Goal: Task Accomplishment & Management: Manage account settings

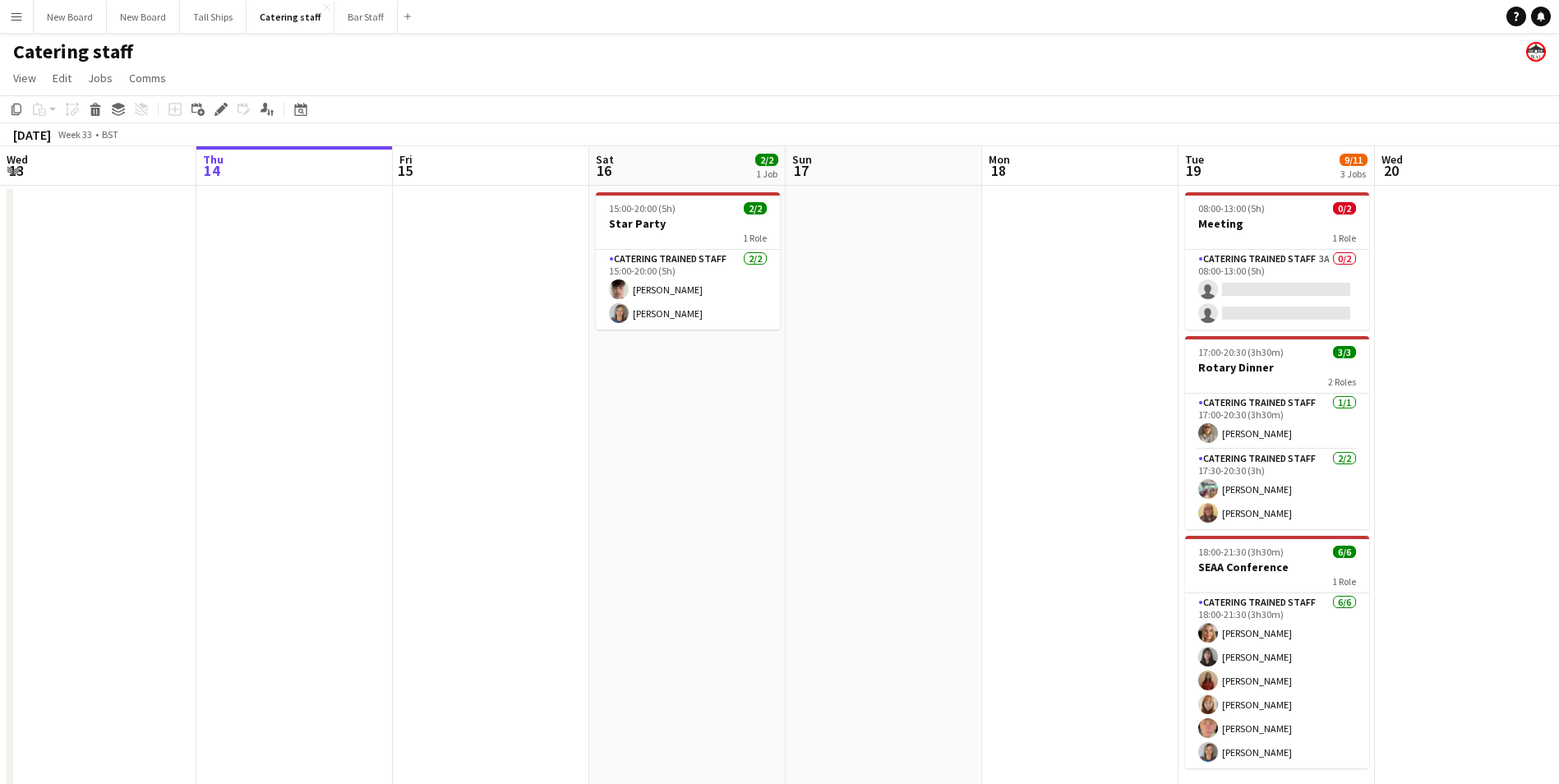
scroll to position [0, 479]
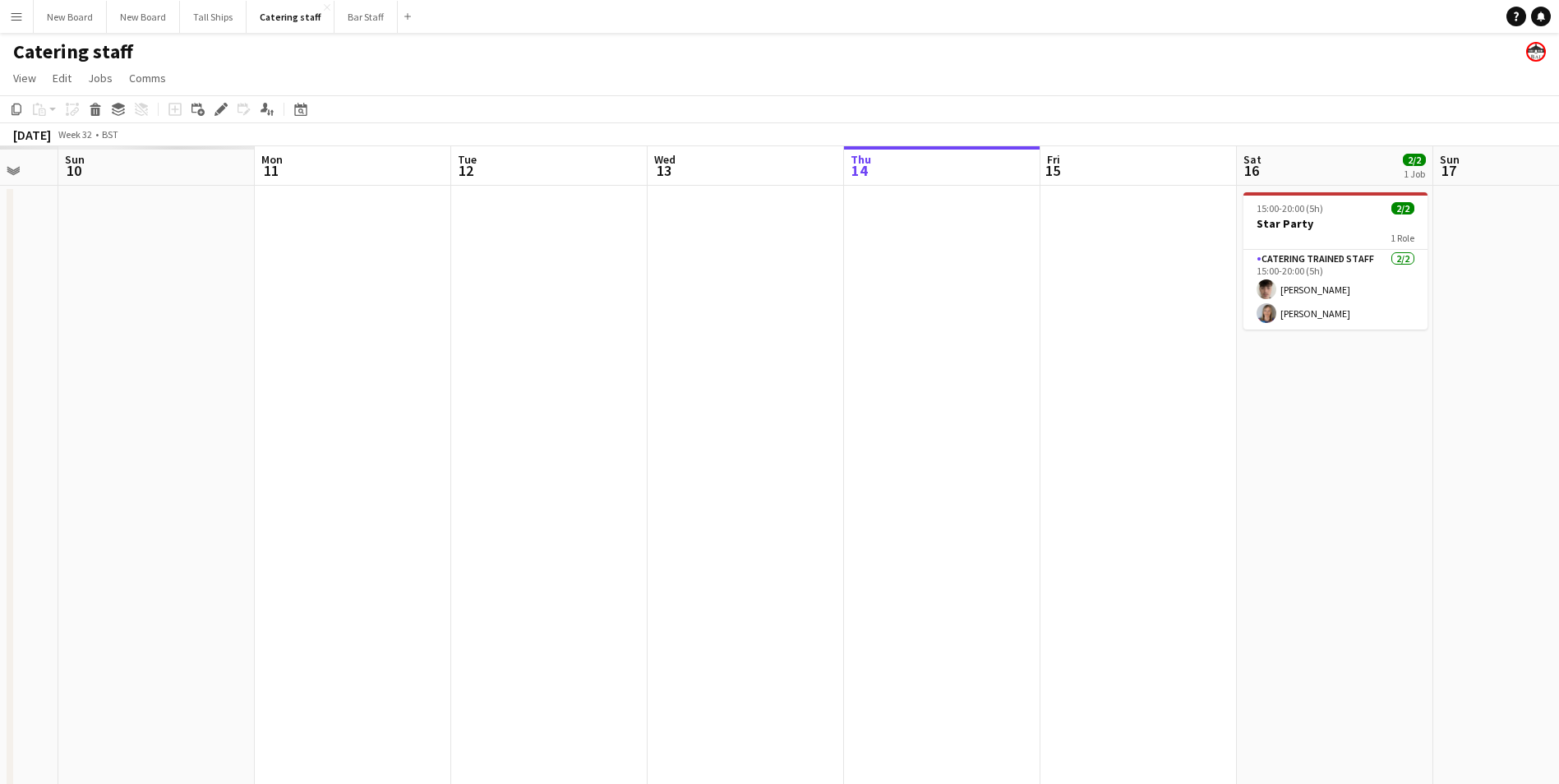
drag, startPoint x: 335, startPoint y: 398, endPoint x: 1446, endPoint y: 501, distance: 1115.8
click at [1459, 506] on app-calendar-viewport "Thu 7 Fri 8 Sat 9 Sun 10 Mon 11 Tue 12 Wed 13 Thu 14 Fri 15 Sat 16 2/2 1 Job Su…" at bounding box center [779, 476] width 1559 height 659
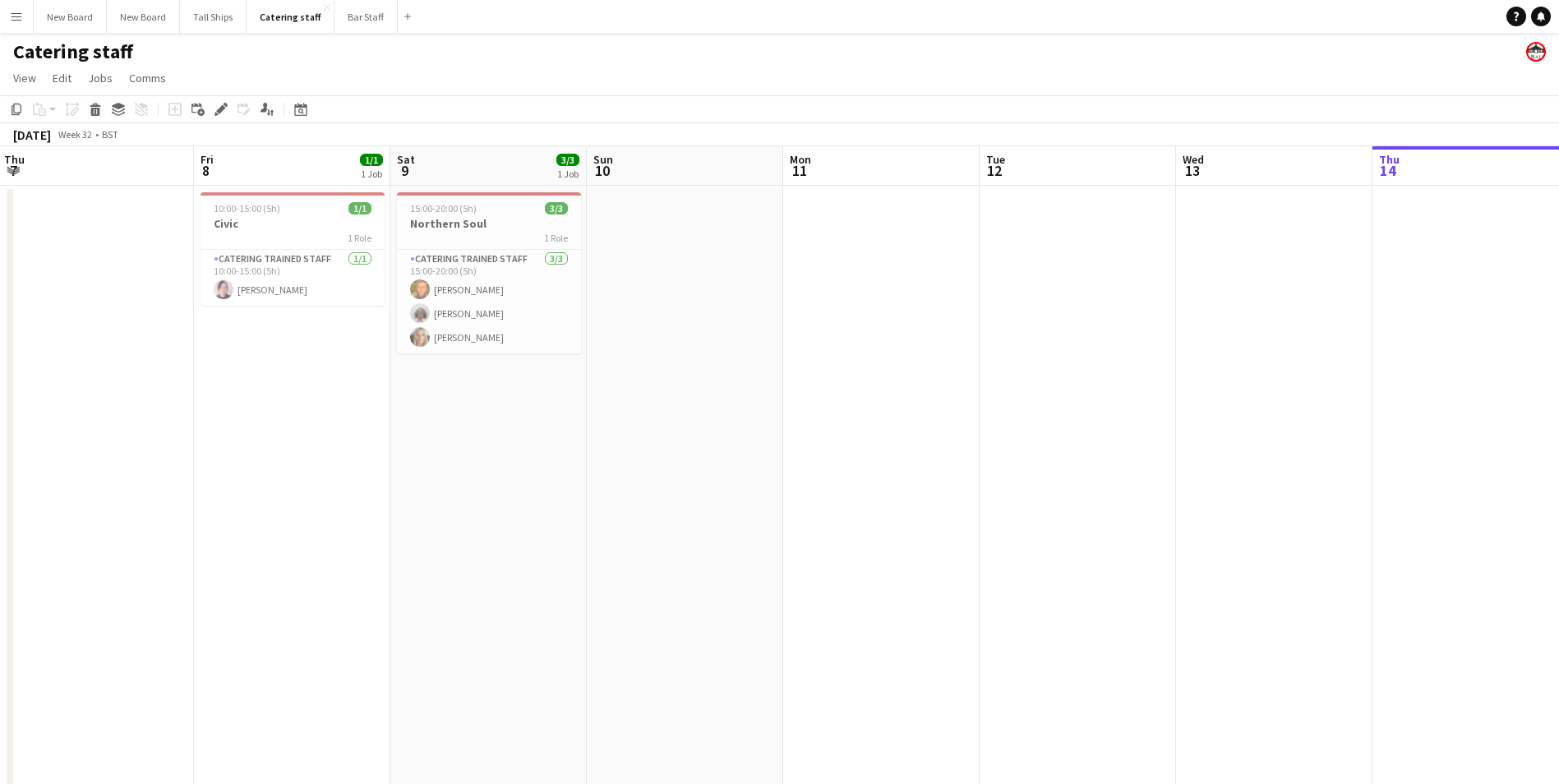
drag, startPoint x: 411, startPoint y: 437, endPoint x: 1517, endPoint y: 602, distance: 1118.2
click at [1517, 602] on app-calendar-viewport "Tue 5 Wed 6 Thu 7 Fri 8 1/1 1 Job Sat 9 3/3 1 Job Sun 10 Mon 11 Tue 12 Wed 13 T…" at bounding box center [779, 476] width 1559 height 659
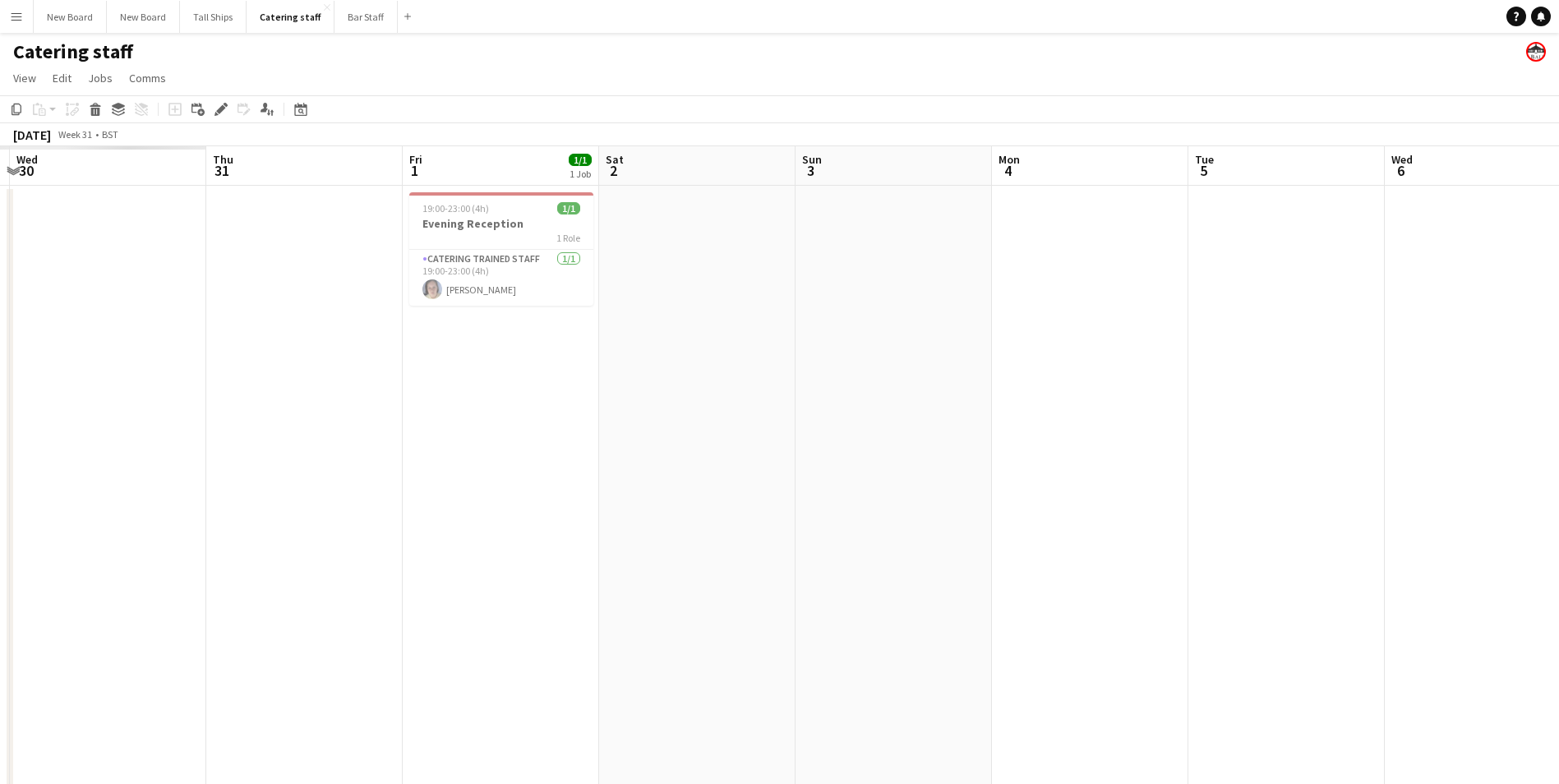
scroll to position [0, 479]
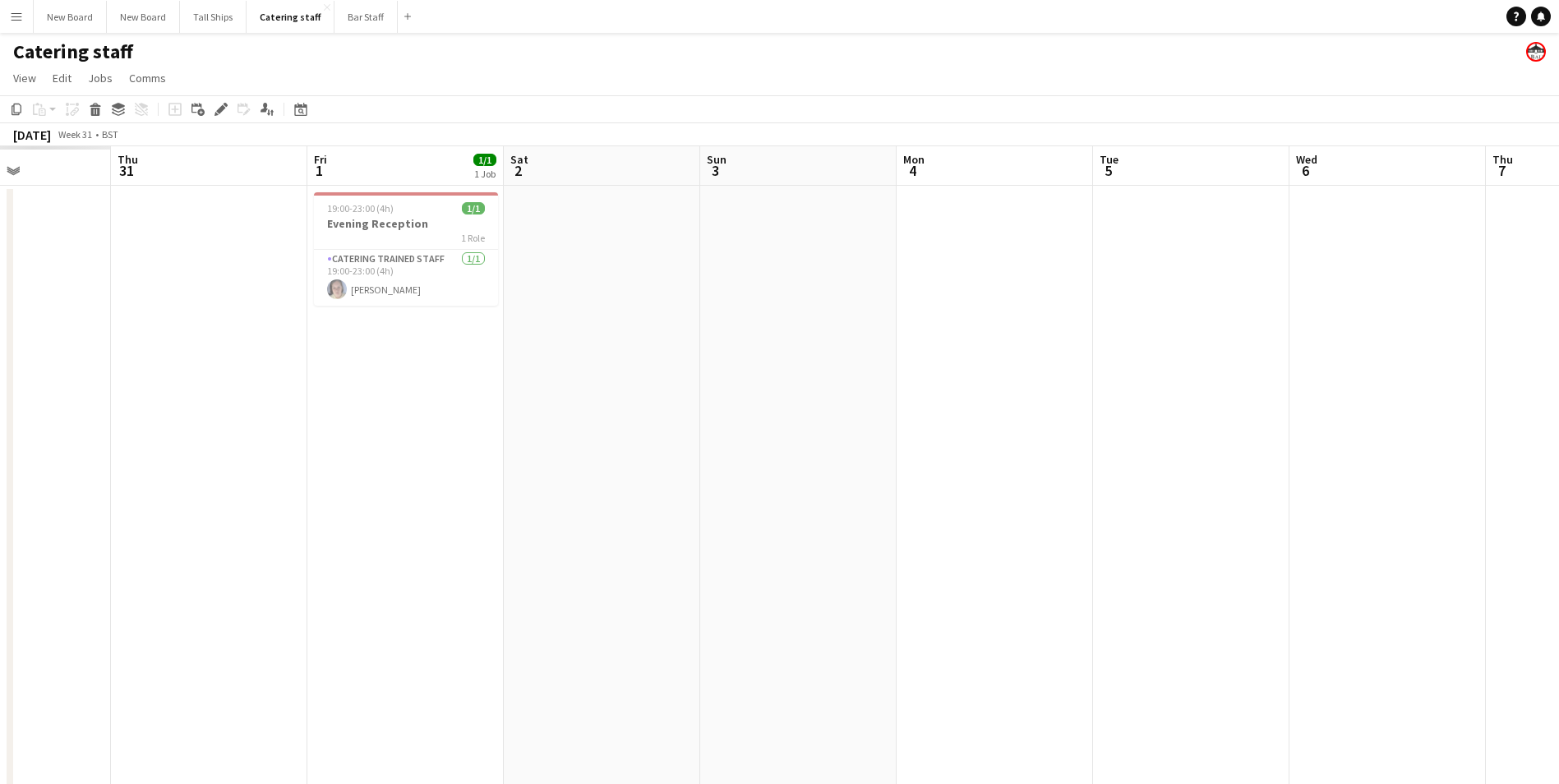
drag, startPoint x: 427, startPoint y: 491, endPoint x: 1333, endPoint y: 503, distance: 906.1
click at [1333, 503] on app-calendar-viewport "Mon 28 Tue 29 Wed 30 Thu 31 Fri 1 1/1 1 Job Sat 2 Sun 3 Mon 4 Tue 5 Wed 6 Thu 7…" at bounding box center [779, 476] width 1559 height 659
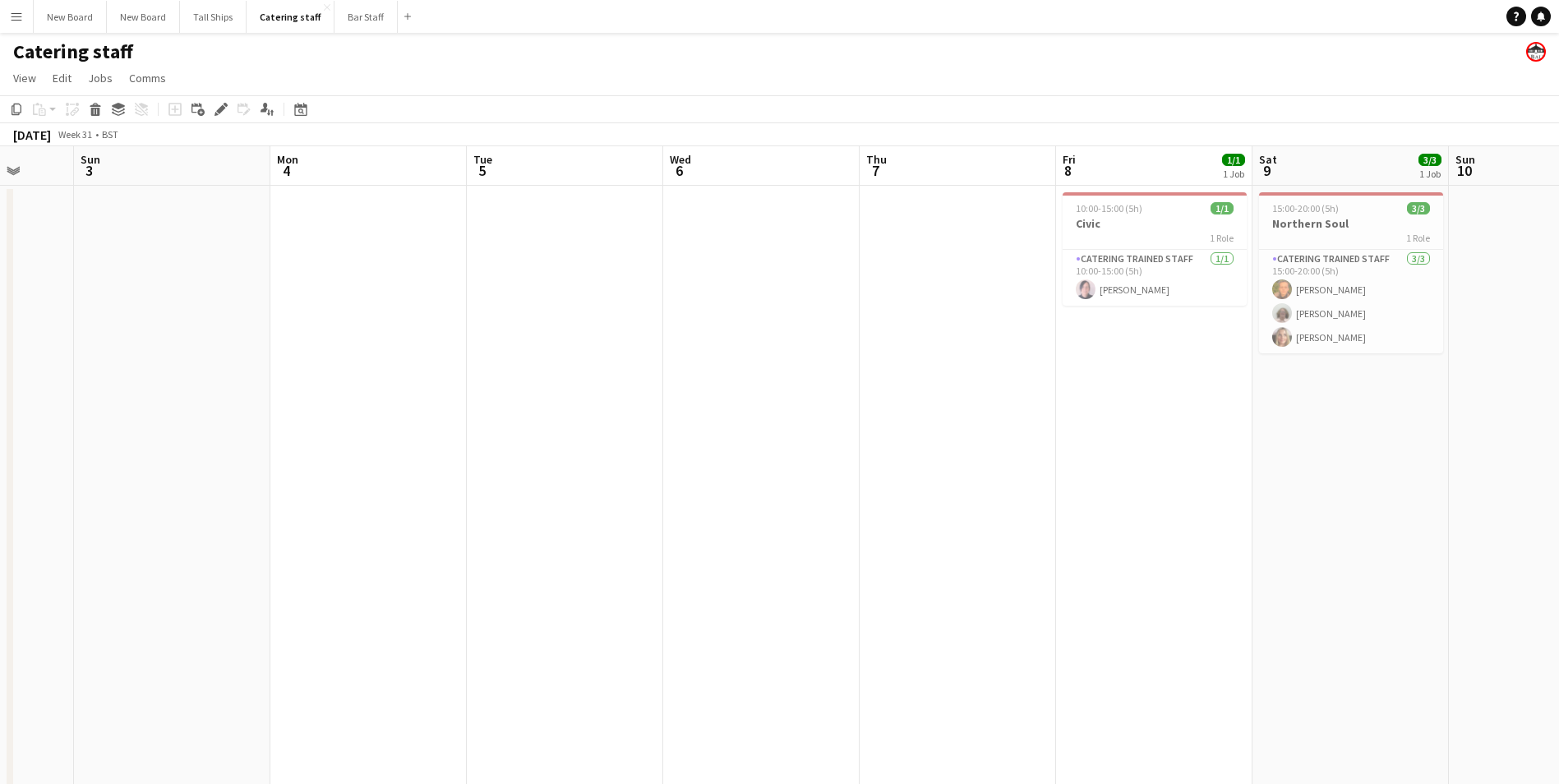
drag, startPoint x: 1311, startPoint y: 506, endPoint x: 500, endPoint y: 585, distance: 814.8
click at [489, 590] on app-calendar-viewport "Thu 31 Fri 1 1/1 1 Job Sat 2 Sun 3 Mon 4 Tue 5 Wed 6 Thu 7 Fri 8 1/1 1 Job Sat …" at bounding box center [779, 476] width 1559 height 659
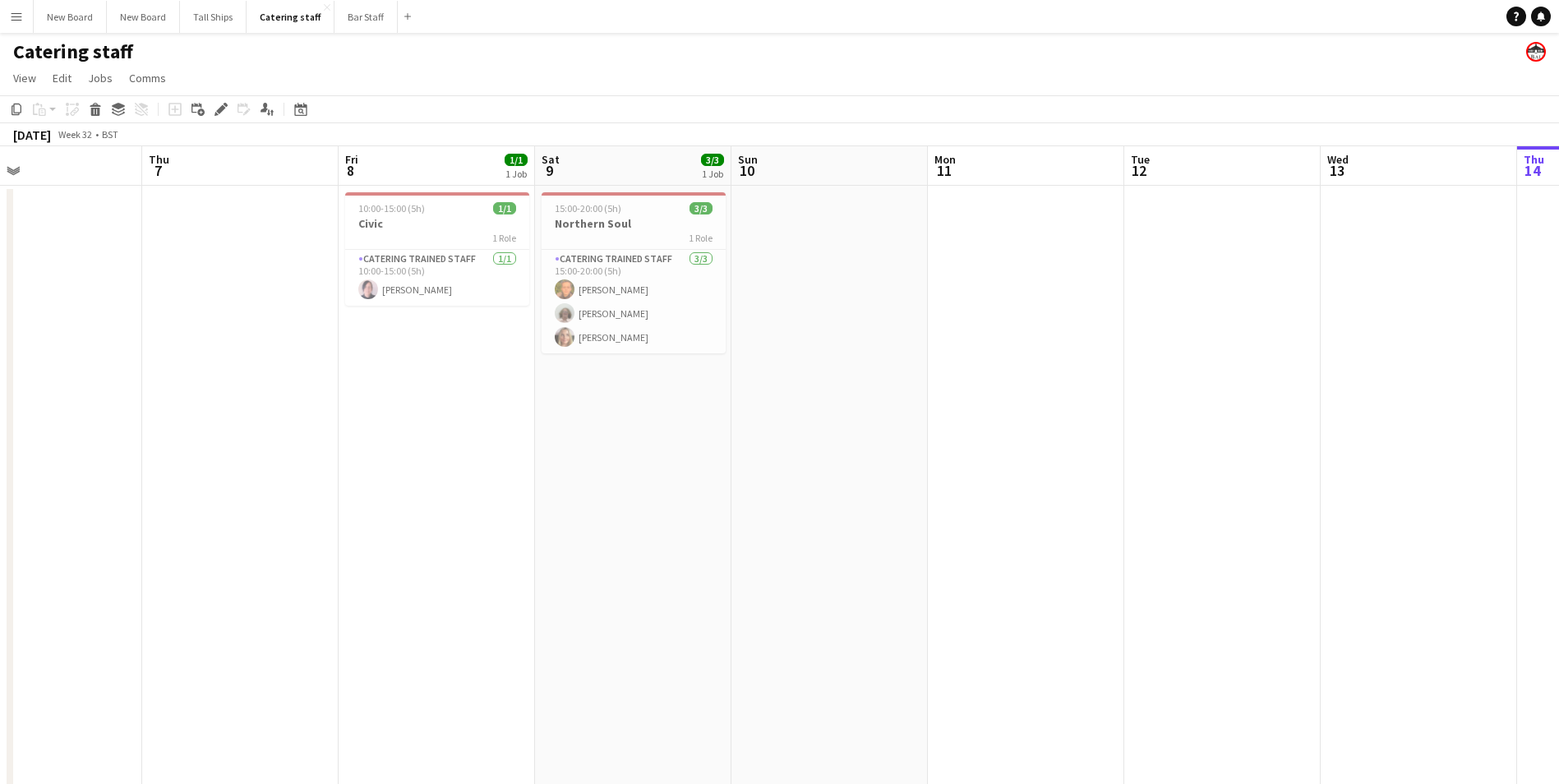
scroll to position [0, 632]
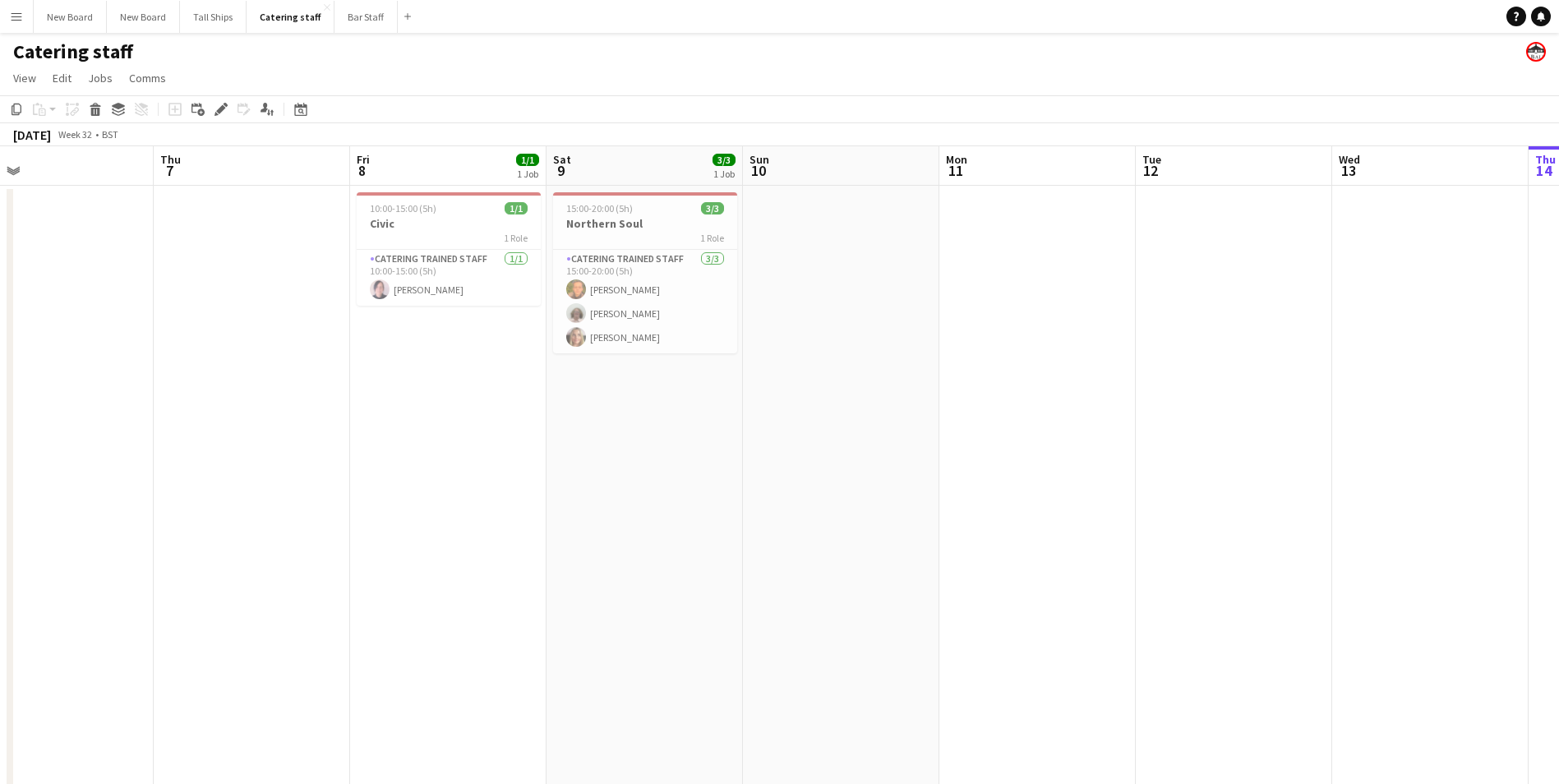
drag, startPoint x: 1132, startPoint y: 592, endPoint x: 554, endPoint y: 566, distance: 578.6
click at [554, 575] on app-calendar-viewport "Sun 3 Mon 4 Tue 5 Wed 6 Thu 7 Fri 8 1/1 1 Job Sat 9 3/3 1 Job Sun 10 Mon 11 Tue…" at bounding box center [779, 476] width 1559 height 659
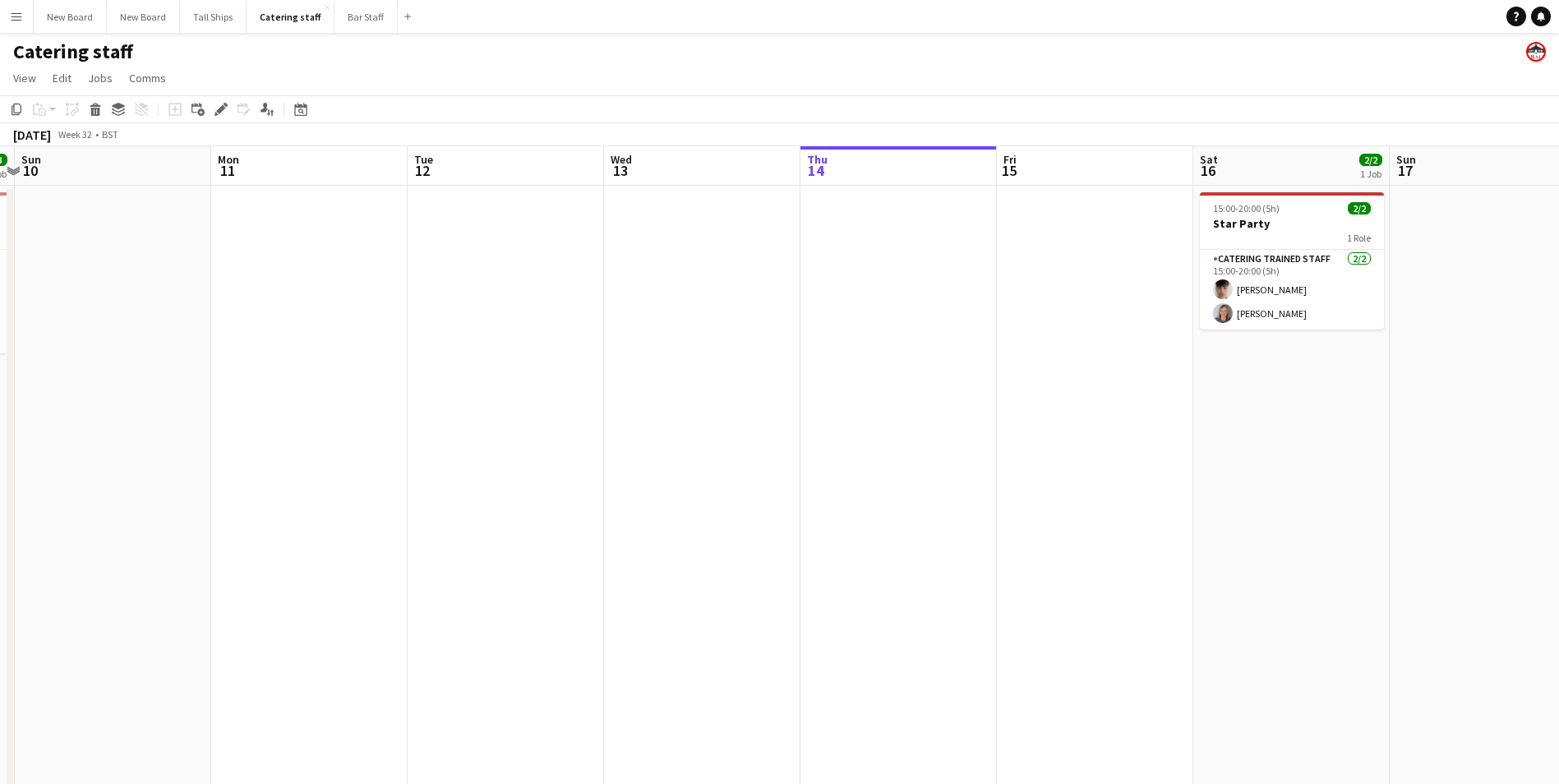
drag, startPoint x: 1395, startPoint y: 491, endPoint x: 872, endPoint y: 535, distance: 524.8
click at [871, 536] on app-calendar-viewport "Thu 7 Fri 8 1/1 1 Job Sat 9 3/3 1 Job Sun 10 Mon 11 Tue 12 Wed 13 Thu 14 Fri 15…" at bounding box center [779, 476] width 1559 height 659
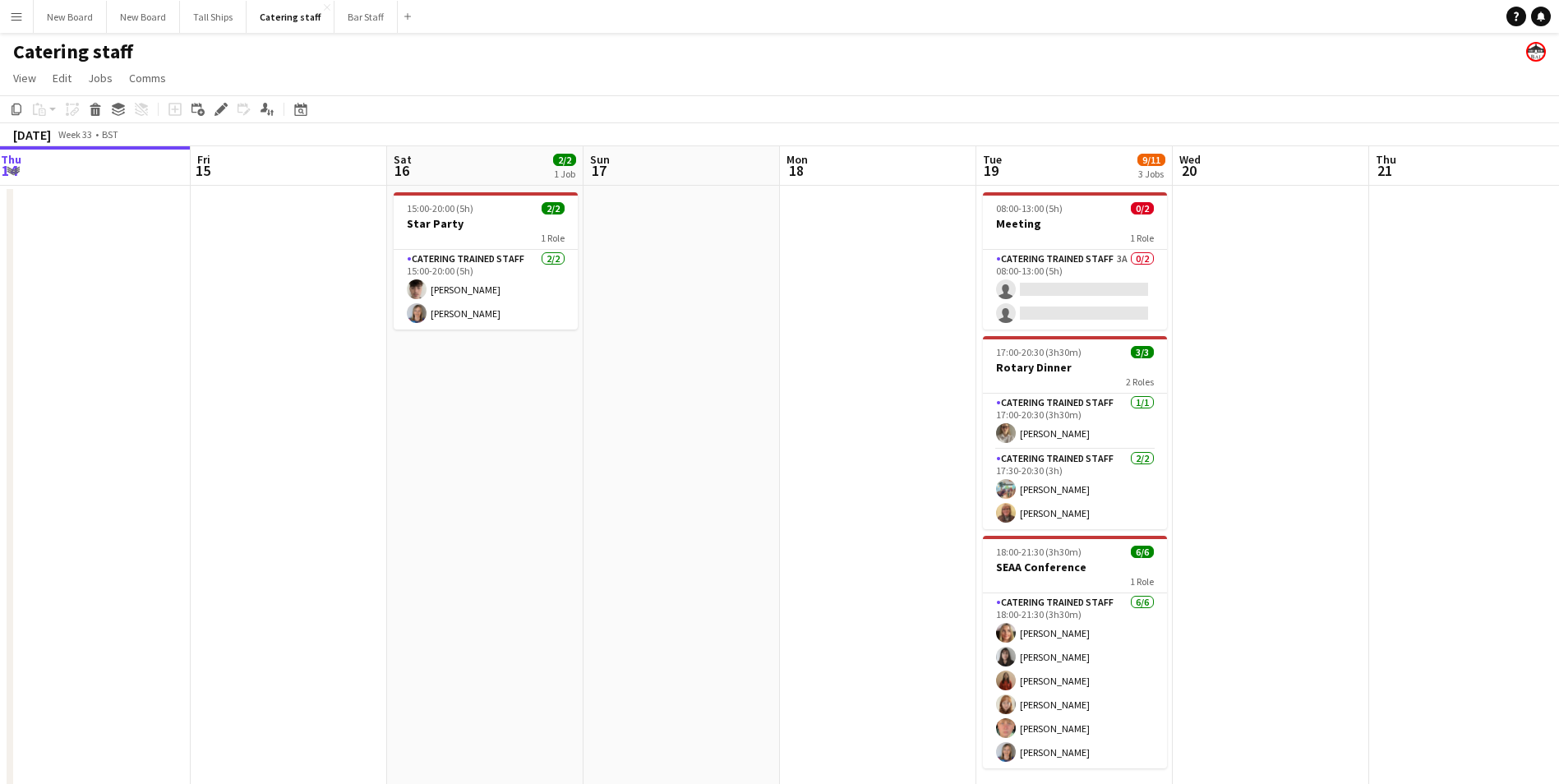
drag, startPoint x: 1394, startPoint y: 541, endPoint x: 653, endPoint y: 546, distance: 741.0
click at [646, 553] on app-calendar-viewport "Mon 11 Tue 12 Wed 13 Thu 14 Fri 15 Sat 16 2/2 1 Job Sun 17 Mon 18 Tue 19 9/11 3…" at bounding box center [779, 476] width 1559 height 659
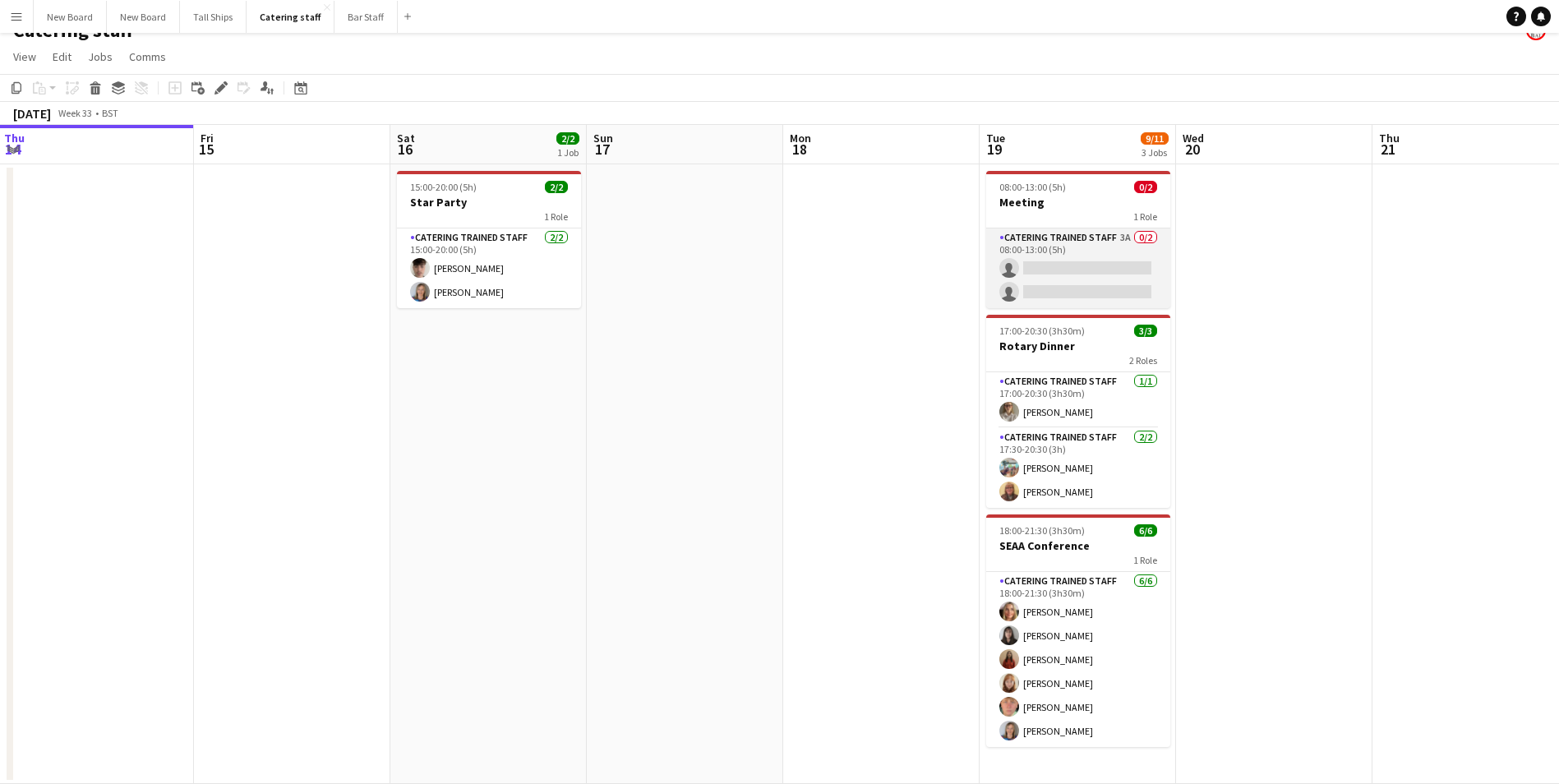
click at [1067, 269] on app-card-role "Catering trained staff 3A 0/2 08:00-13:00 (5h) single-neutral-actions single-ne…" at bounding box center [1079, 268] width 184 height 80
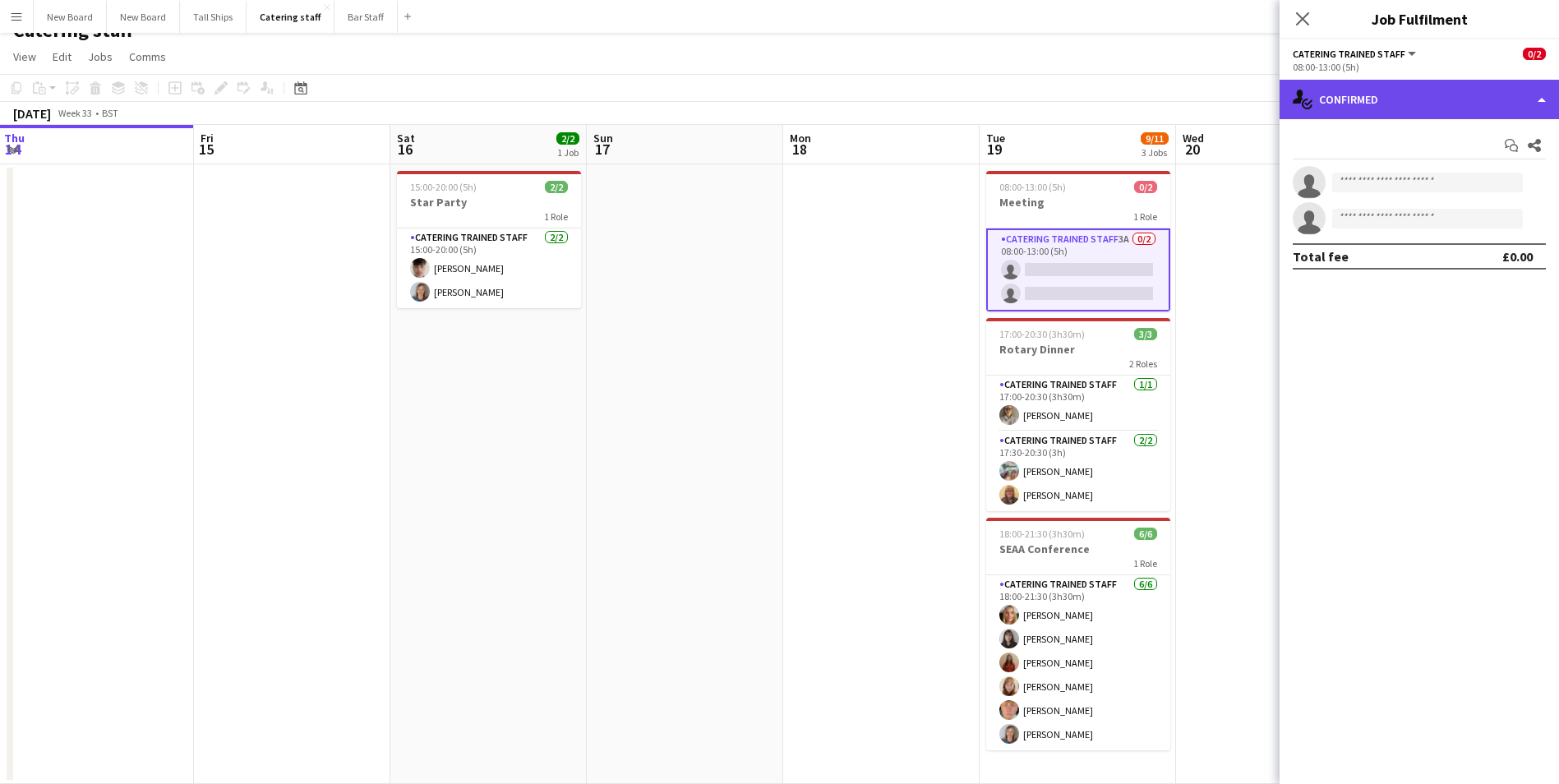
click at [1432, 94] on div "single-neutral-actions-check-2 Confirmed" at bounding box center [1420, 100] width 280 height 40
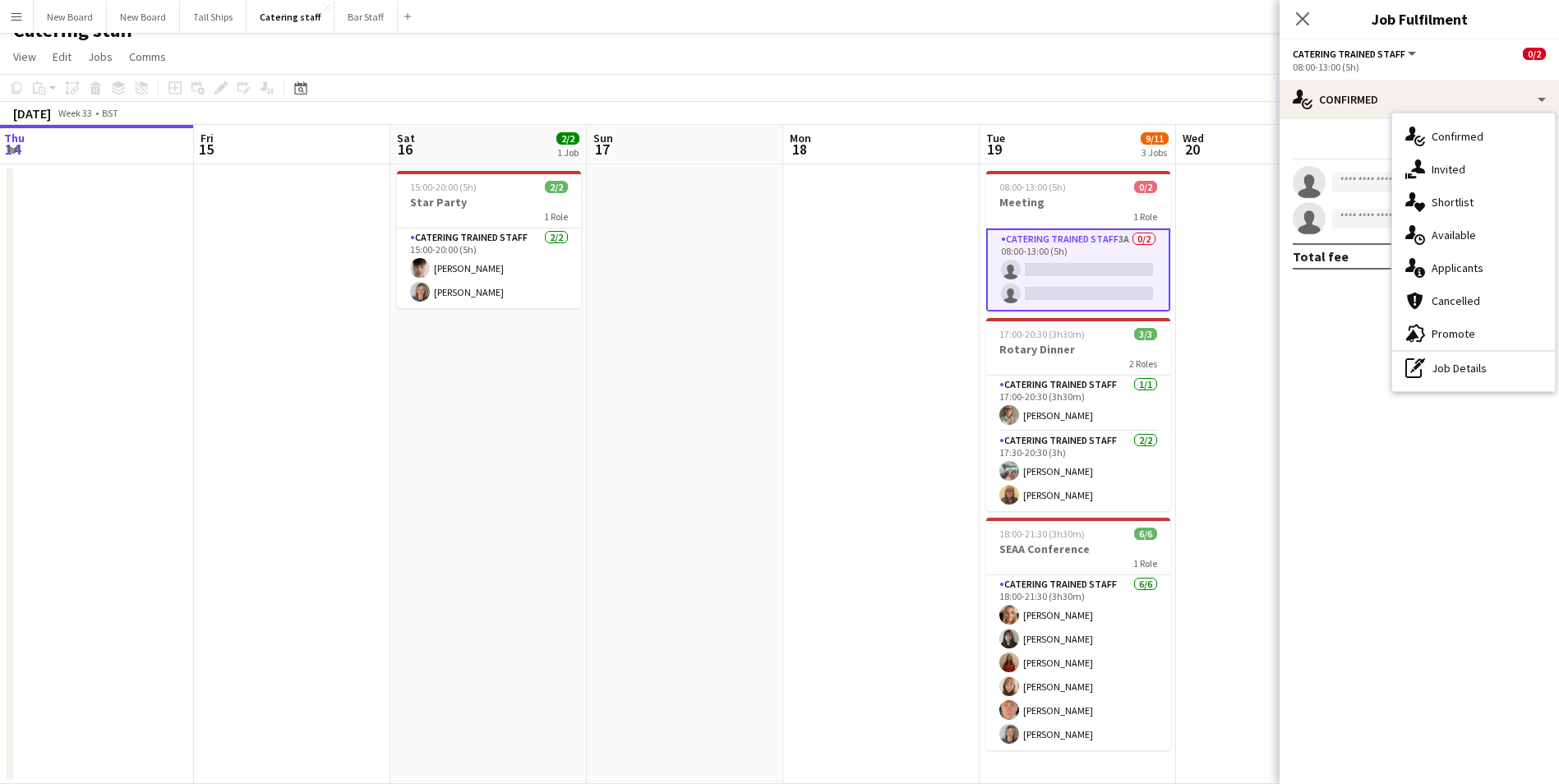
click at [1465, 271] on div "single-neutral-actions-information Applicants" at bounding box center [1473, 268] width 163 height 33
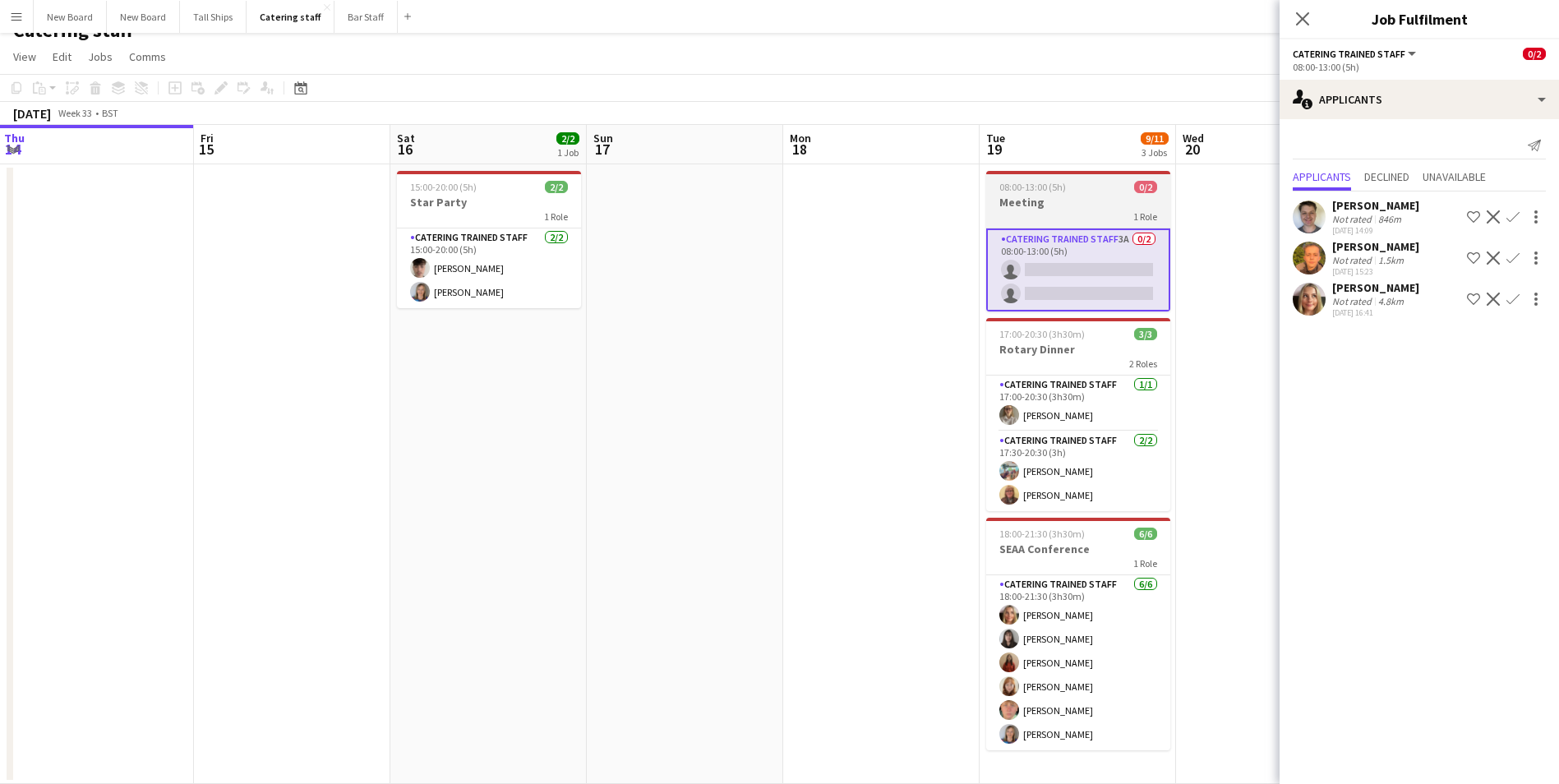
click at [1072, 224] on app-job-card "08:00-13:00 (5h) 0/2 Meeting 1 Role Catering trained staff 3A 0/2 08:00-13:00 (…" at bounding box center [1079, 241] width 184 height 140
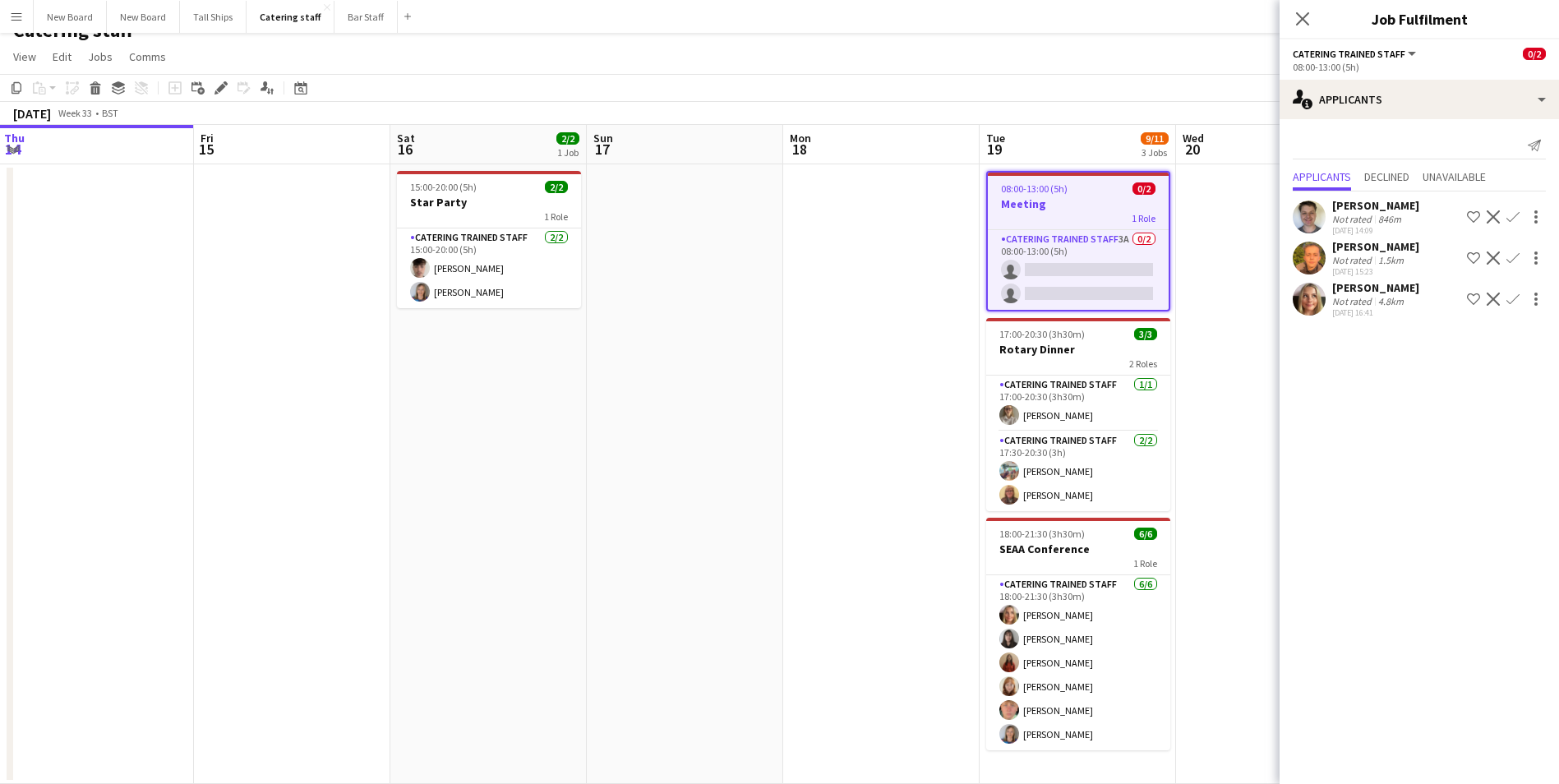
click at [1398, 59] on span "Catering trained staff" at bounding box center [1349, 53] width 113 height 12
drag, startPoint x: 1073, startPoint y: 184, endPoint x: 1063, endPoint y: 190, distance: 11.7
click at [1076, 185] on div "08:00-13:00 (5h) 0/2" at bounding box center [1079, 188] width 181 height 12
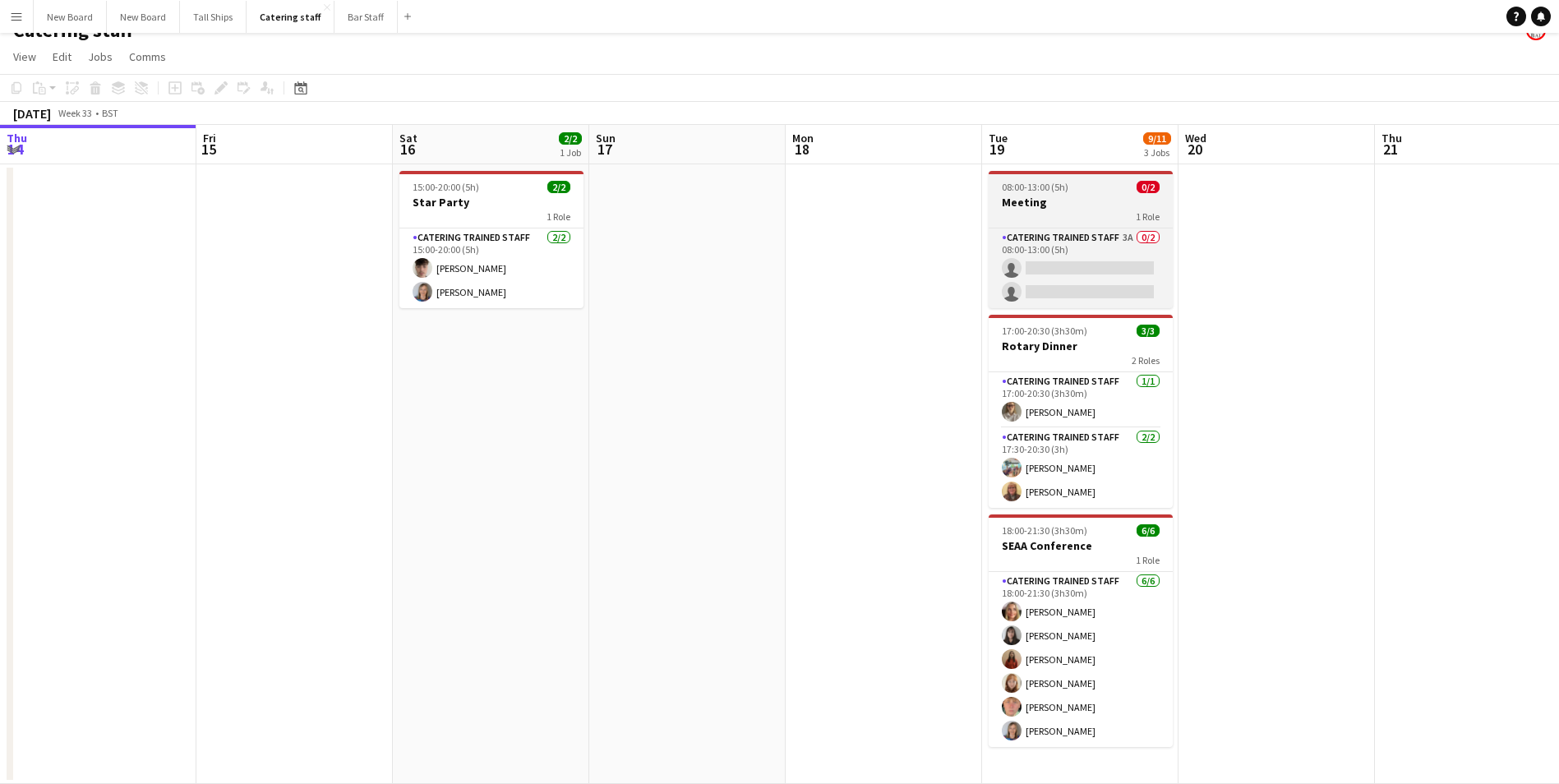
click at [1063, 197] on h3 "Meeting" at bounding box center [1081, 201] width 184 height 15
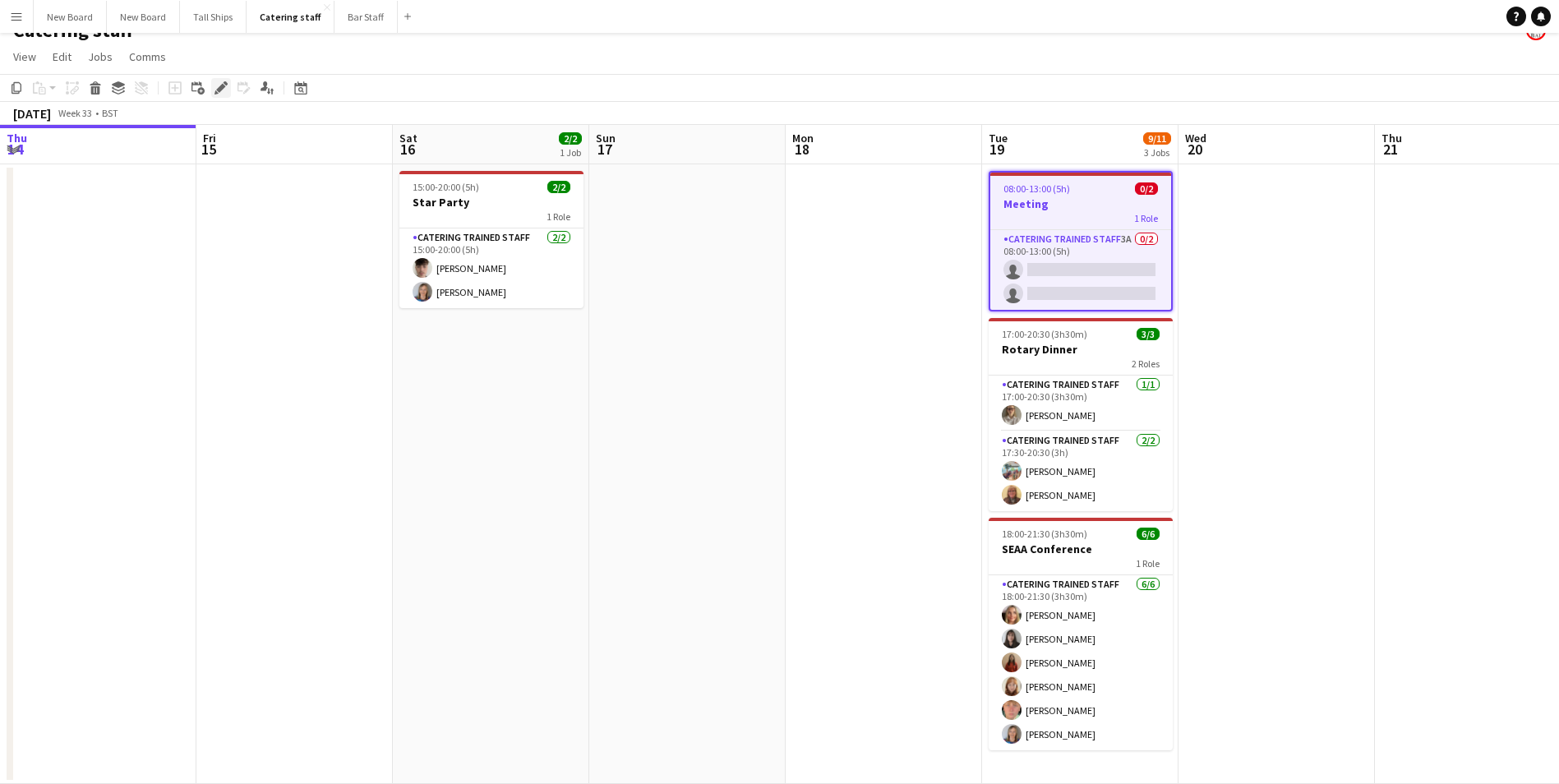
click at [214, 83] on icon "Edit" at bounding box center [220, 88] width 13 height 13
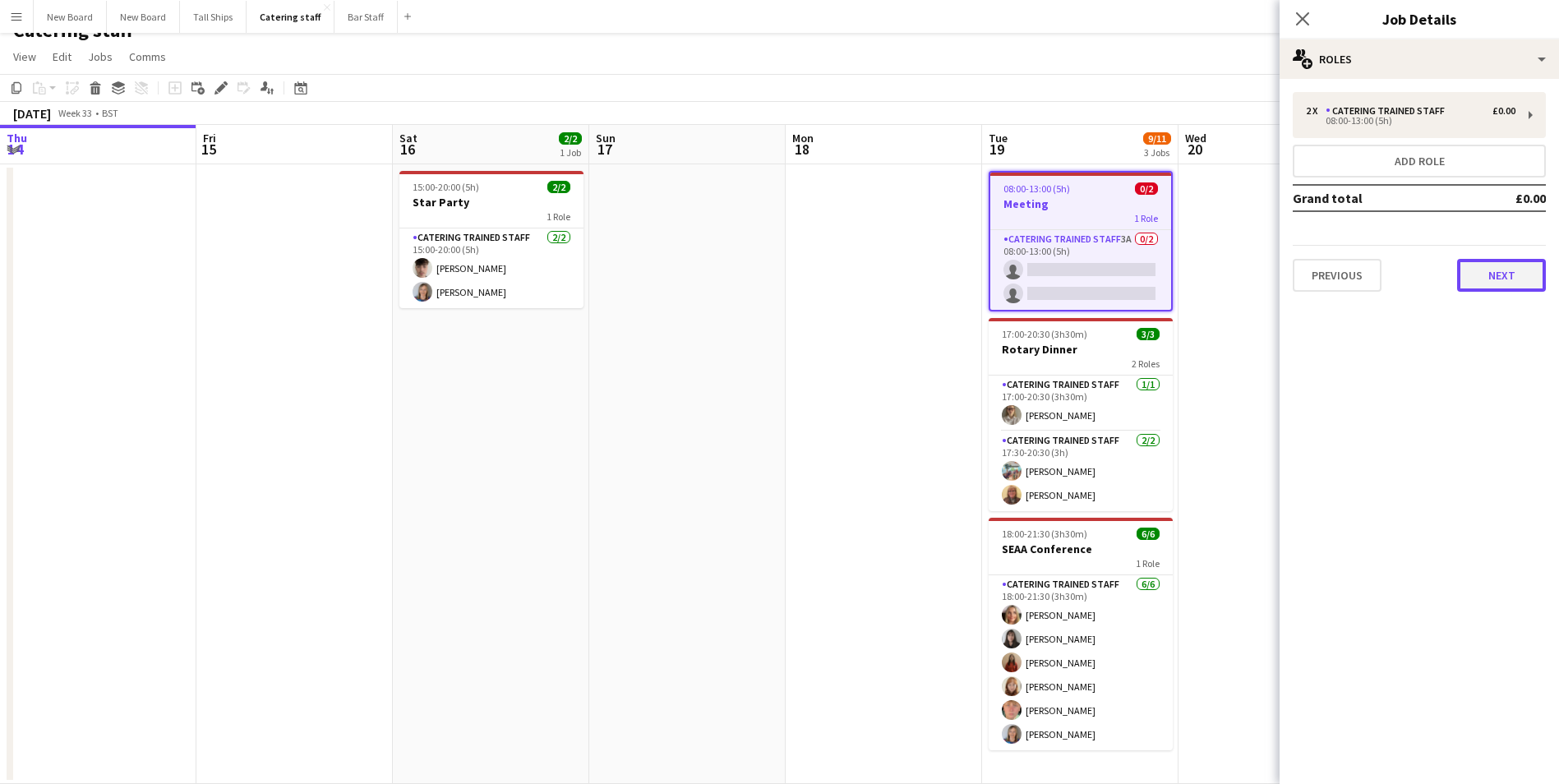
click at [1533, 281] on button "Next" at bounding box center [1501, 275] width 89 height 33
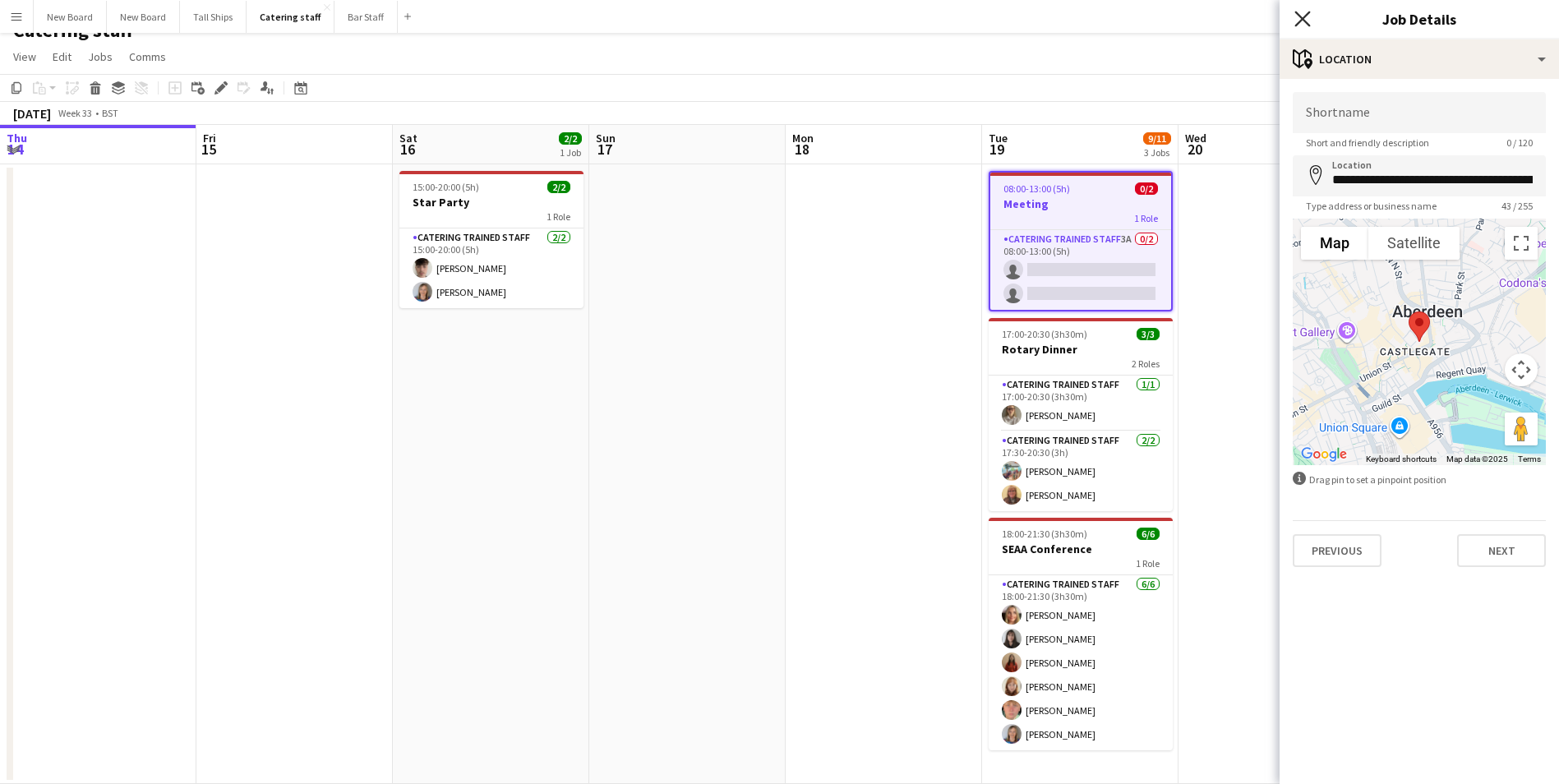
click at [1301, 22] on icon "Close pop-in" at bounding box center [1302, 18] width 15 height 15
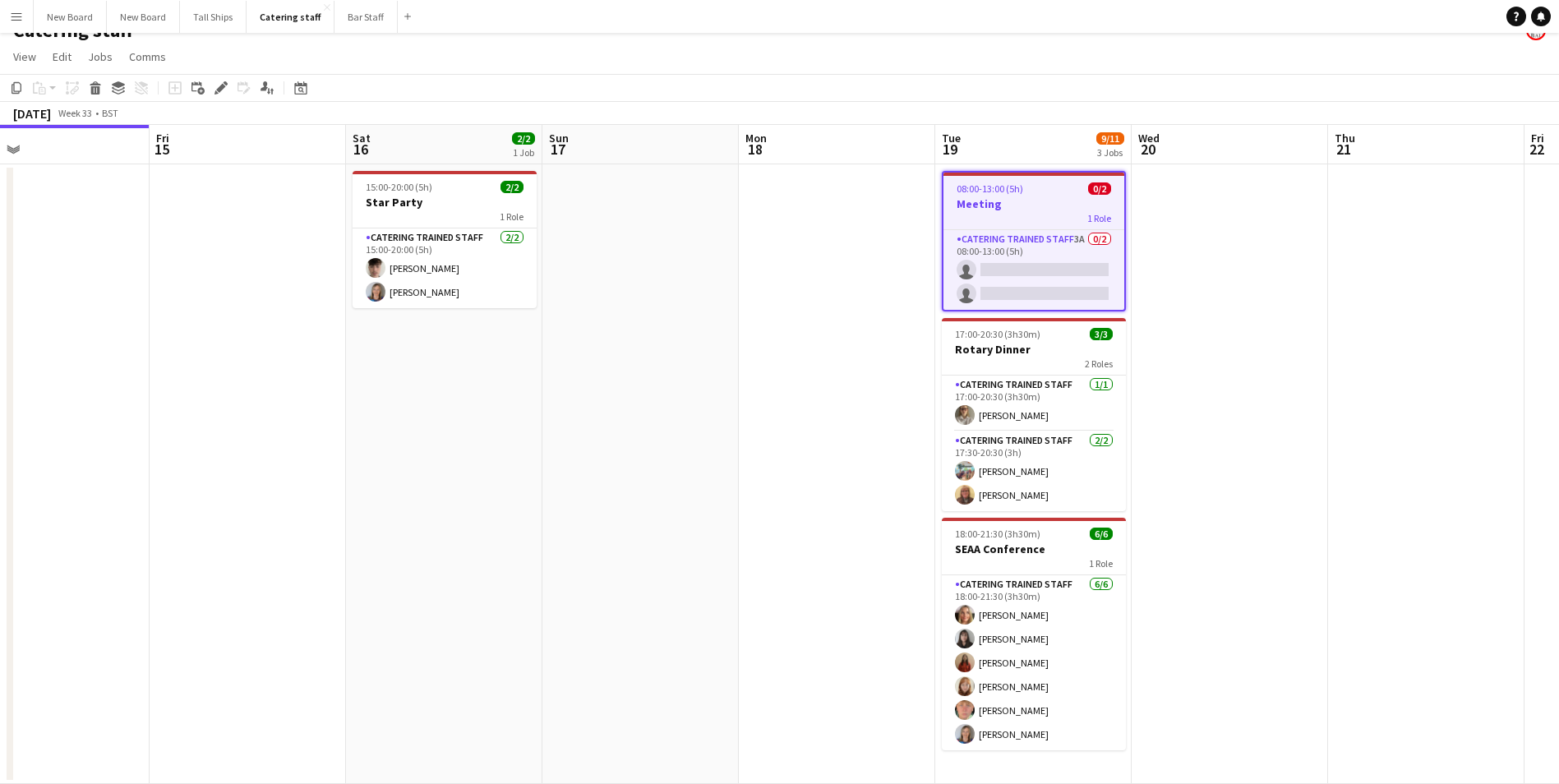
drag, startPoint x: 1268, startPoint y: 335, endPoint x: 1024, endPoint y: 372, distance: 246.8
click at [1020, 373] on app-calendar-viewport "Mon 11 Tue 12 Wed 13 Thu 14 Fri 15 Sat 16 2/2 1 Job Sun 17 Mon 18 Tue 19 9/11 3…" at bounding box center [779, 454] width 1559 height 659
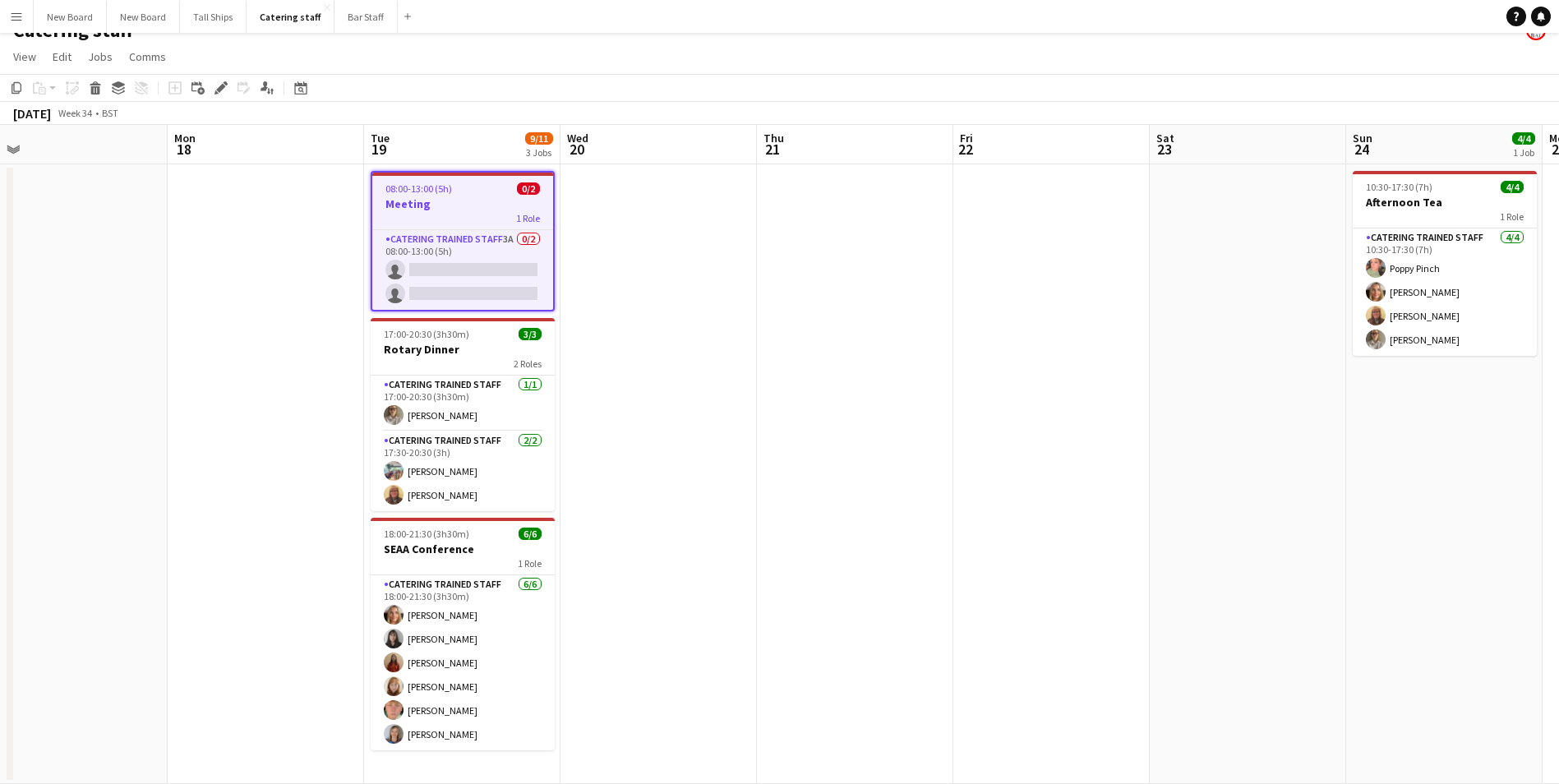
scroll to position [0, 657]
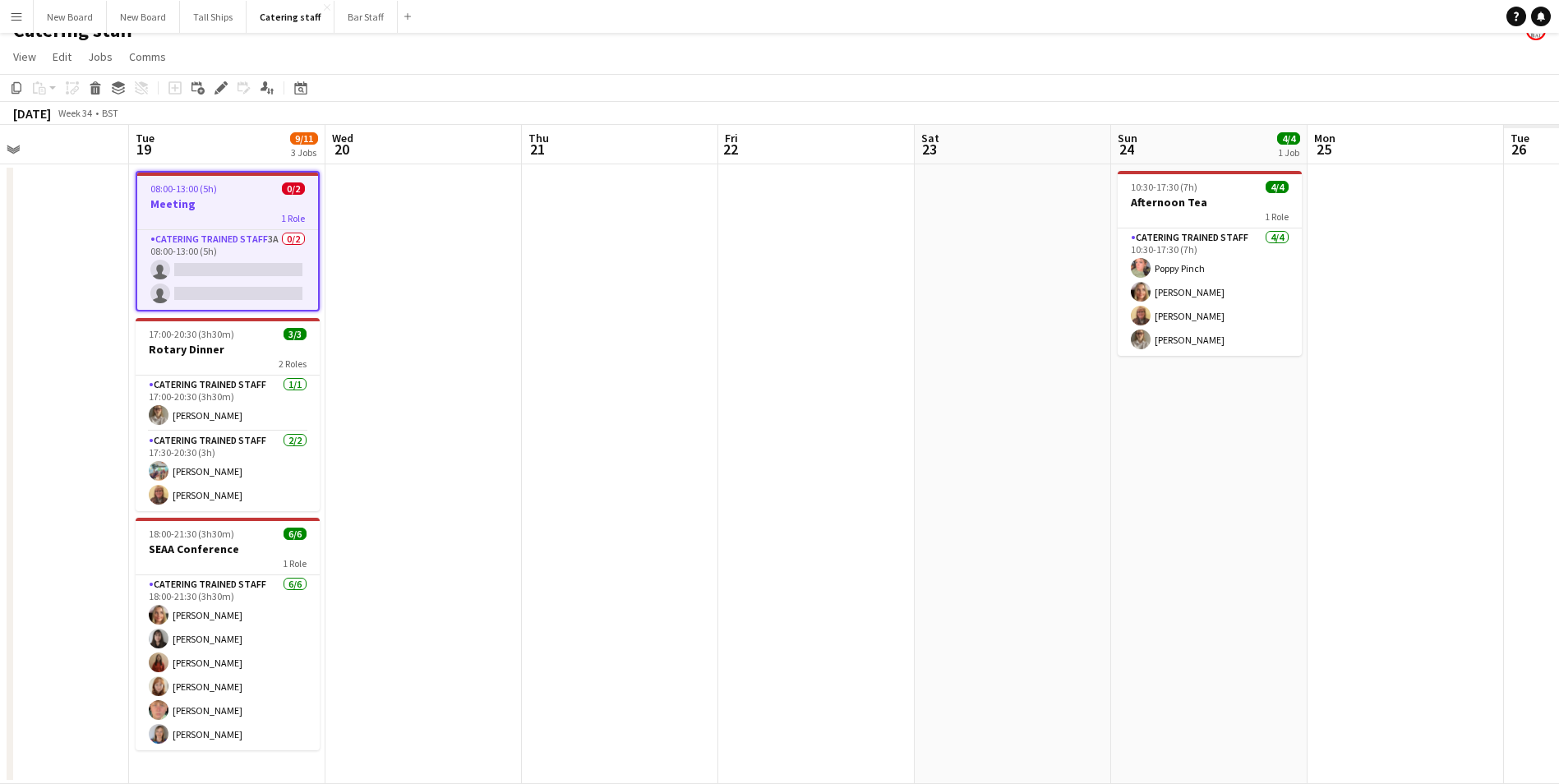
drag, startPoint x: 1328, startPoint y: 360, endPoint x: 849, endPoint y: 309, distance: 481.7
click at [723, 290] on app-calendar-viewport "Fri 15 Sat 16 2/2 1 Job Sun 17 Mon 18 Tue 19 9/11 3 Jobs Wed 20 Thu 21 Fri 22 S…" at bounding box center [779, 454] width 1559 height 659
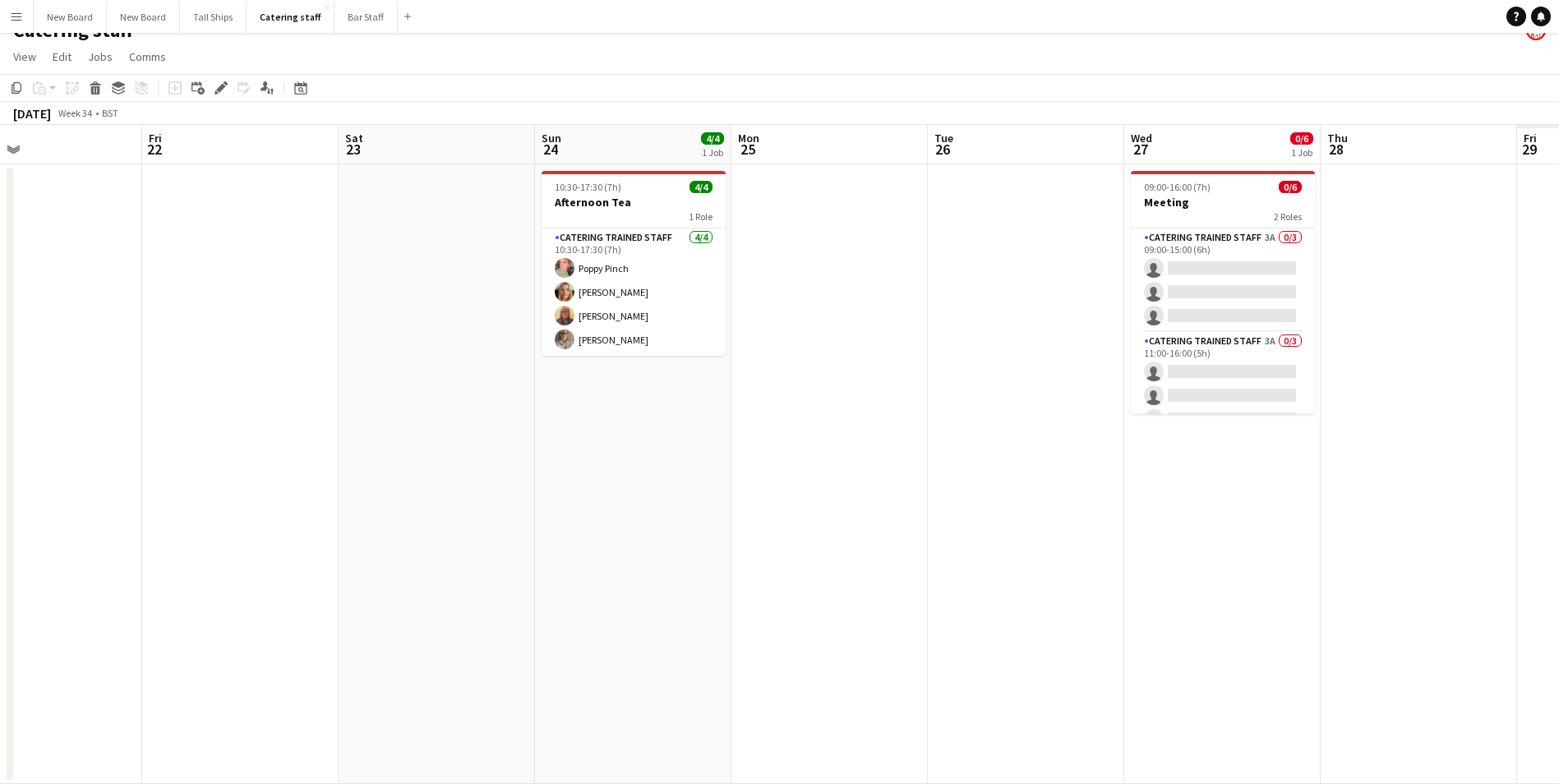
drag, startPoint x: 1425, startPoint y: 473, endPoint x: 859, endPoint y: 497, distance: 566.5
click at [850, 507] on app-calendar-viewport "Mon 18 Tue 19 9/11 3 Jobs Wed 20 Thu 21 Fri 22 Sat 23 Sun 24 4/4 1 Job Mon 25 T…" at bounding box center [779, 454] width 1559 height 659
click at [1222, 269] on app-card-role "Catering trained staff 3A 0/3 09:00-15:00 (6h) single-neutral-actions single-ne…" at bounding box center [1225, 280] width 184 height 103
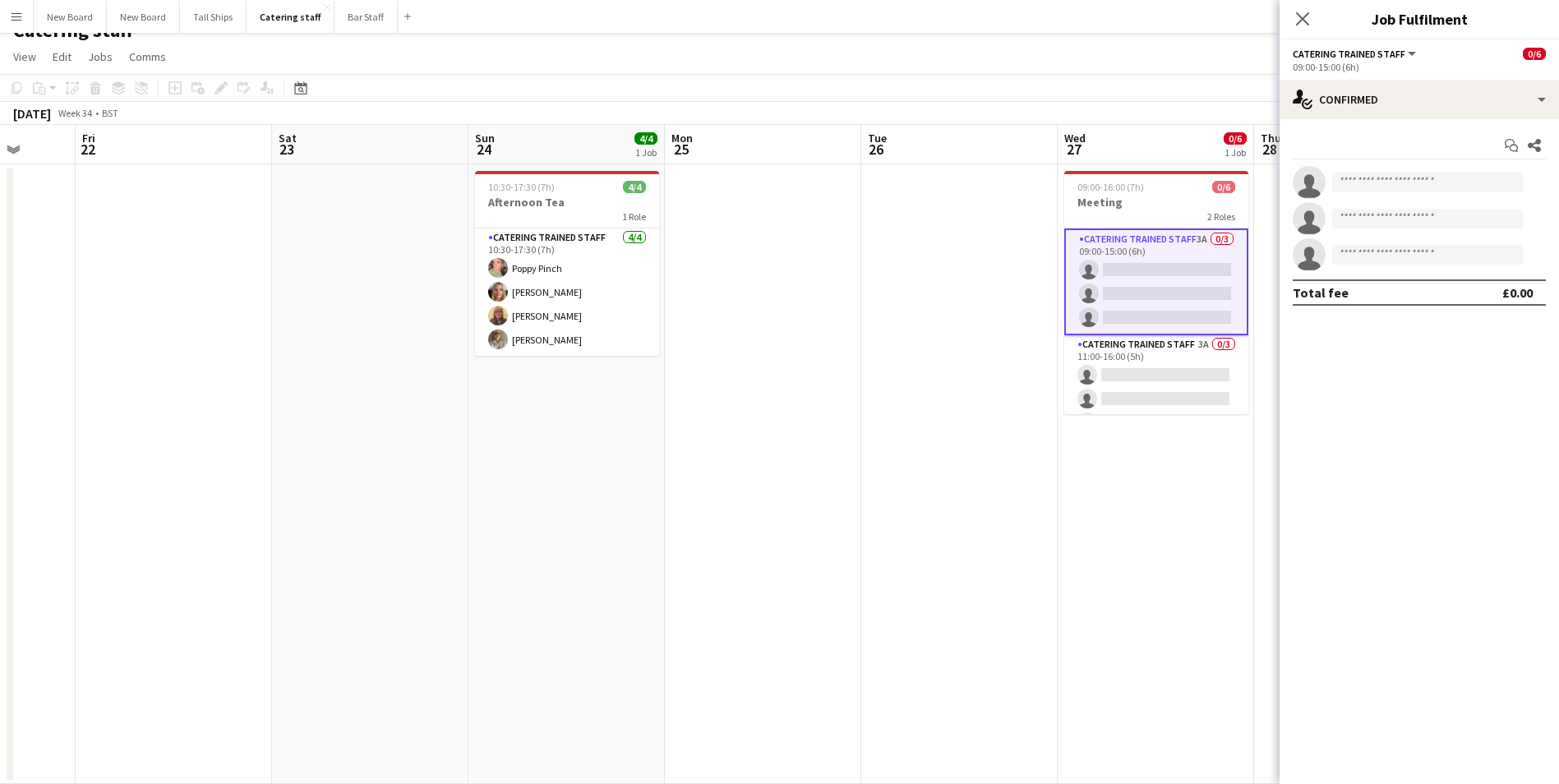
drag, startPoint x: 1148, startPoint y: 505, endPoint x: 1075, endPoint y: 503, distance: 73.0
click at [1061, 508] on app-calendar-viewport "Tue 19 9/11 3 Jobs Wed 20 Thu 21 Fri 22 Sat 23 Sun 24 4/4 1 Job Mon 25 Tue 26 W…" at bounding box center [779, 454] width 1559 height 659
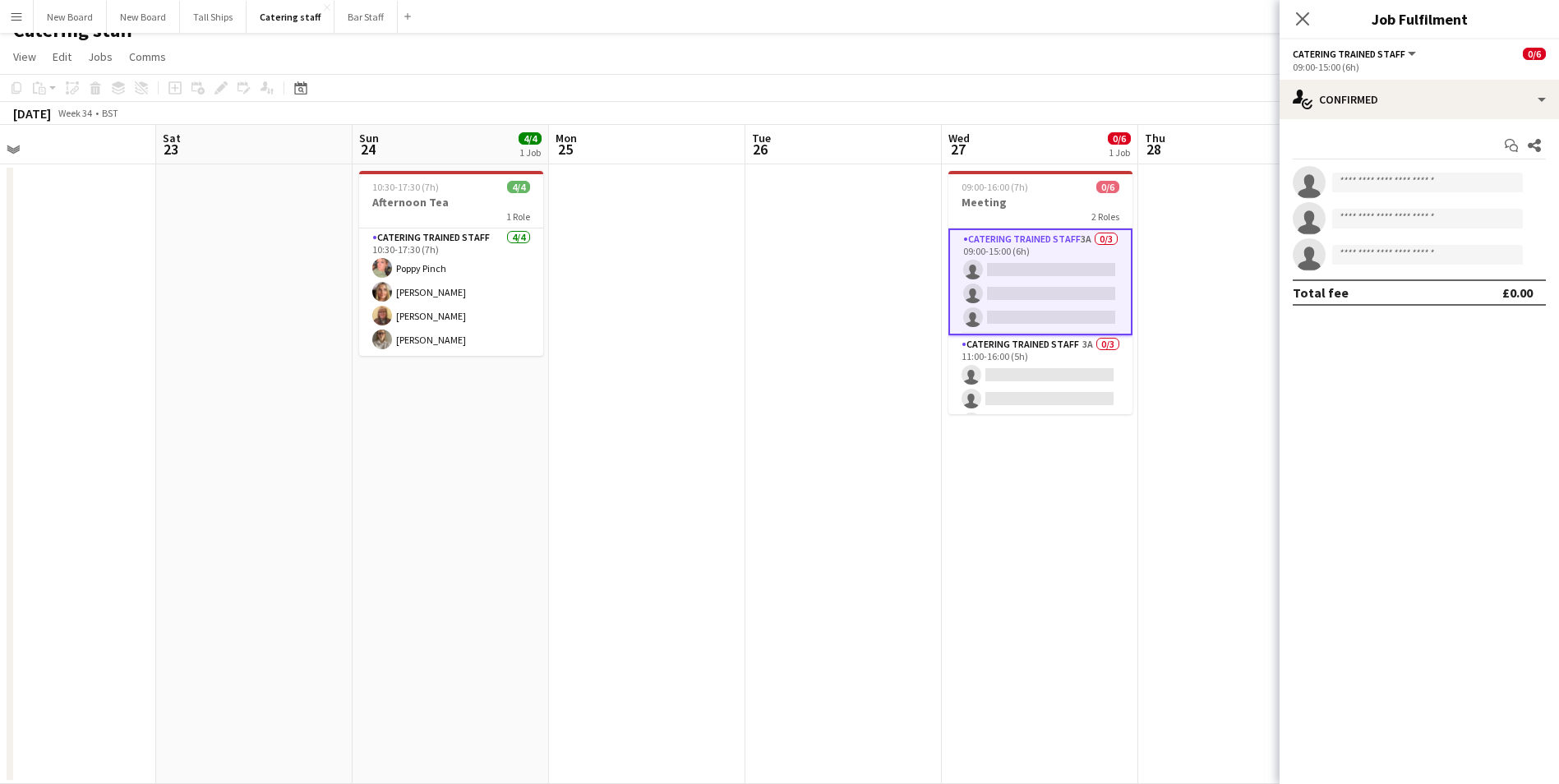
drag, startPoint x: 1165, startPoint y: 477, endPoint x: 1047, endPoint y: 472, distance: 118.1
click at [1035, 482] on app-calendar-viewport "Tue 19 9/11 3 Jobs Wed 20 Thu 21 Fri 22 Sat 23 Sun 24 4/4 1 Job Mon 25 Tue 26 W…" at bounding box center [779, 454] width 1559 height 659
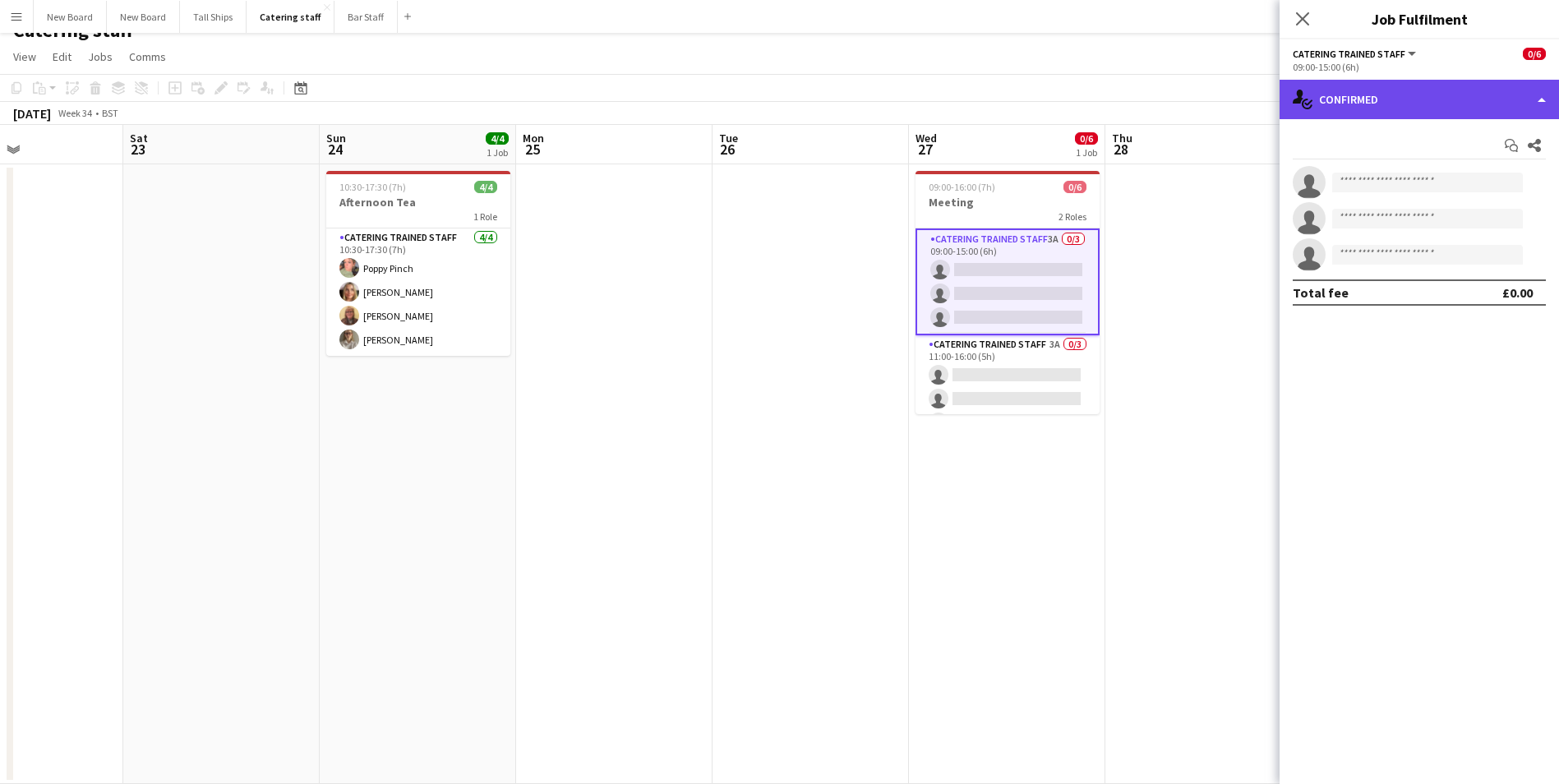
click at [1414, 96] on div "single-neutral-actions-check-2 Confirmed" at bounding box center [1420, 100] width 280 height 40
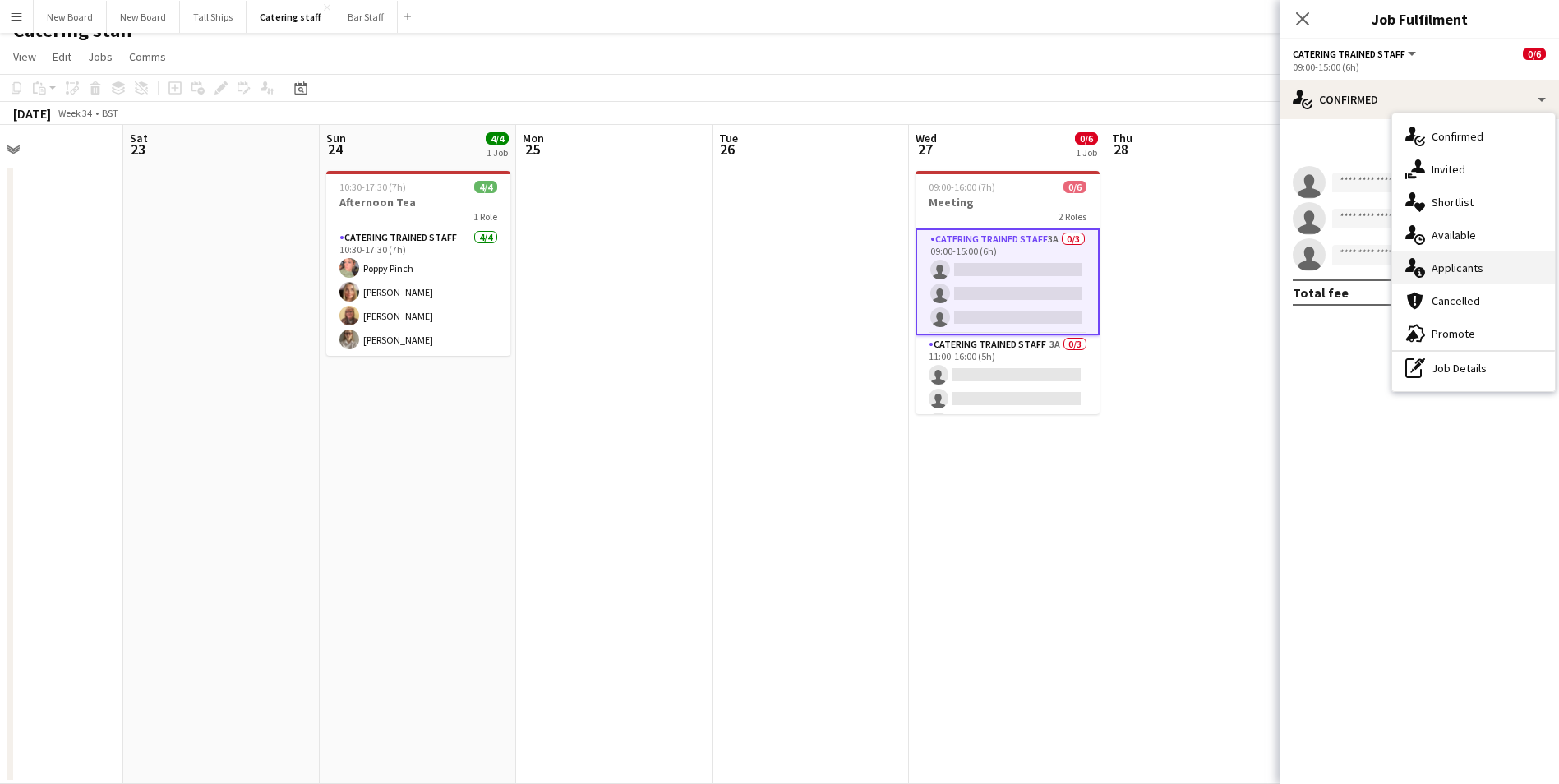
click at [1432, 263] on div "single-neutral-actions-information Applicants" at bounding box center [1473, 268] width 163 height 33
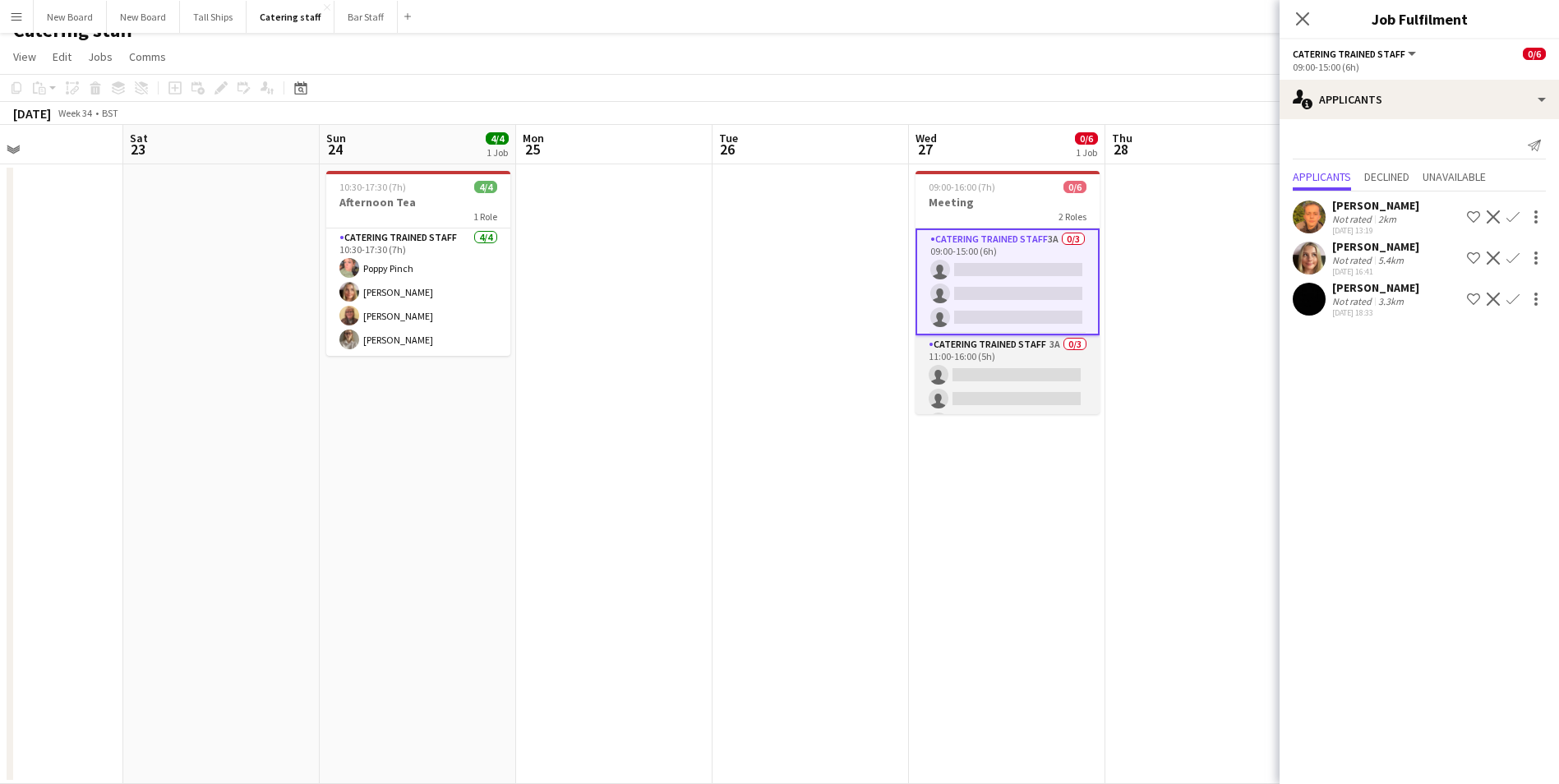
click at [1037, 376] on app-card-role "Catering trained staff 3A 0/3 11:00-16:00 (5h) single-neutral-actions single-ne…" at bounding box center [1008, 387] width 184 height 103
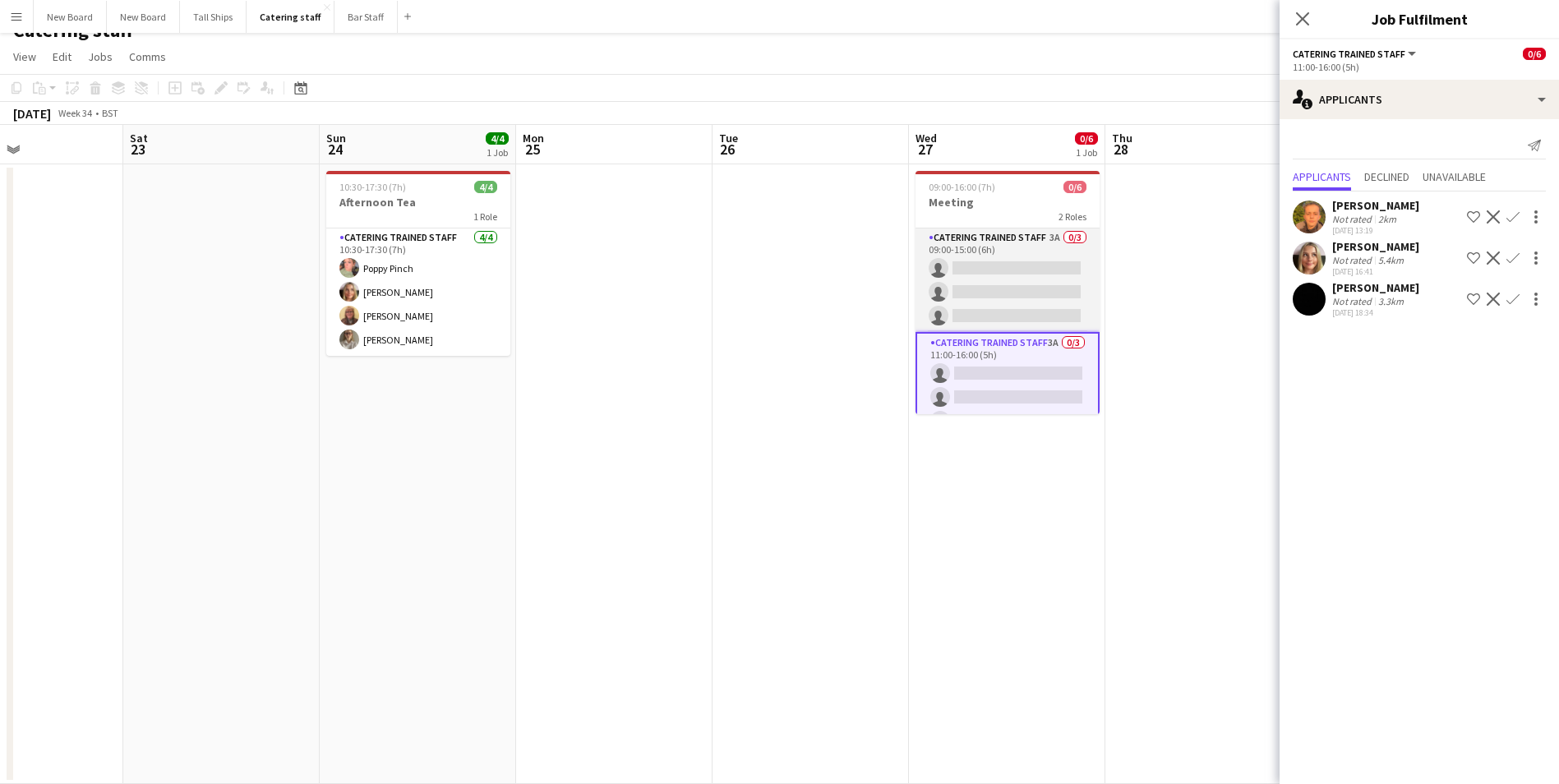
click at [1026, 263] on app-card-role "Catering trained staff 3A 0/3 09:00-15:00 (6h) single-neutral-actions single-ne…" at bounding box center [1008, 280] width 184 height 103
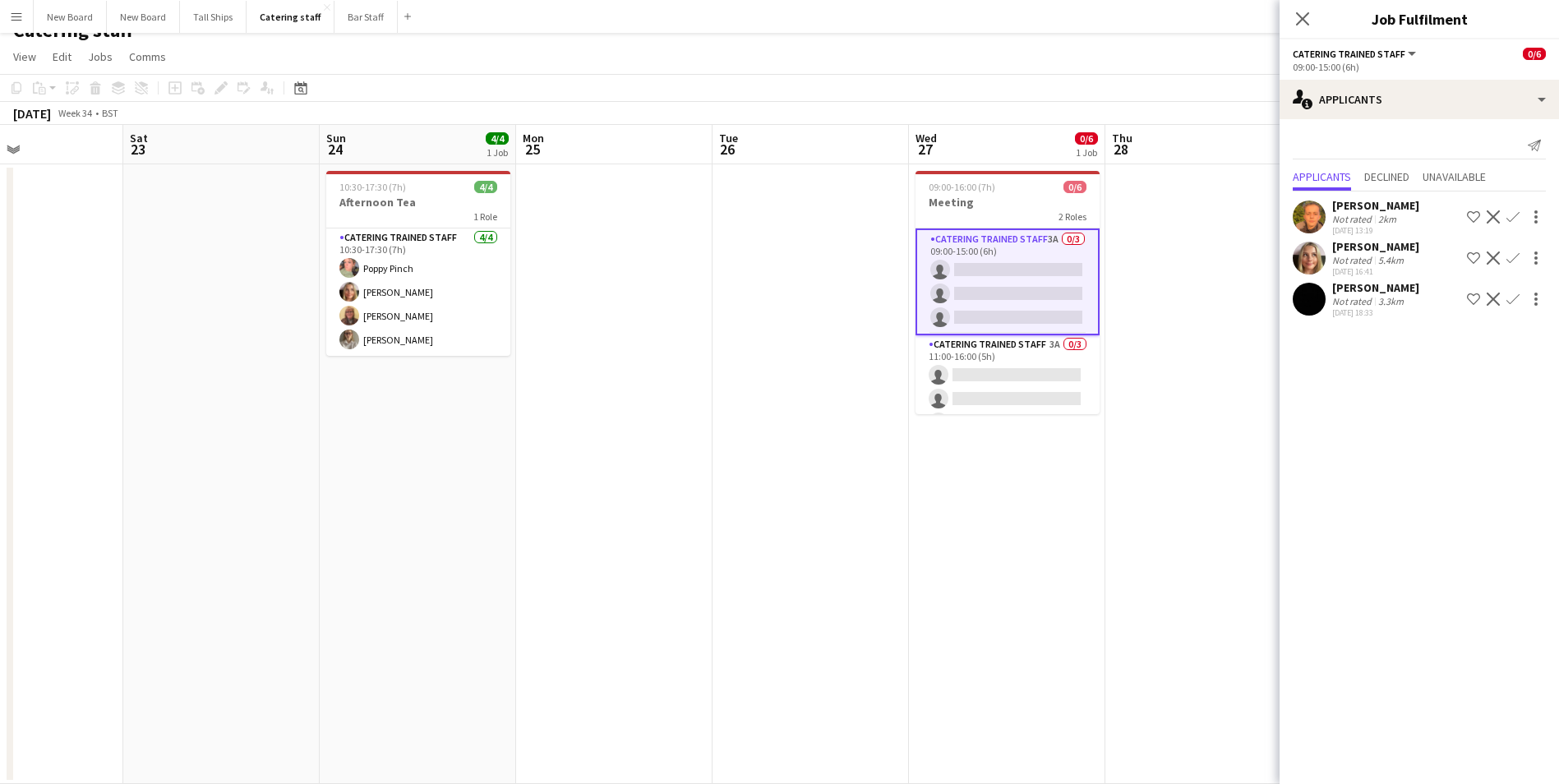
click at [1517, 208] on button "Confirm" at bounding box center [1513, 217] width 20 height 20
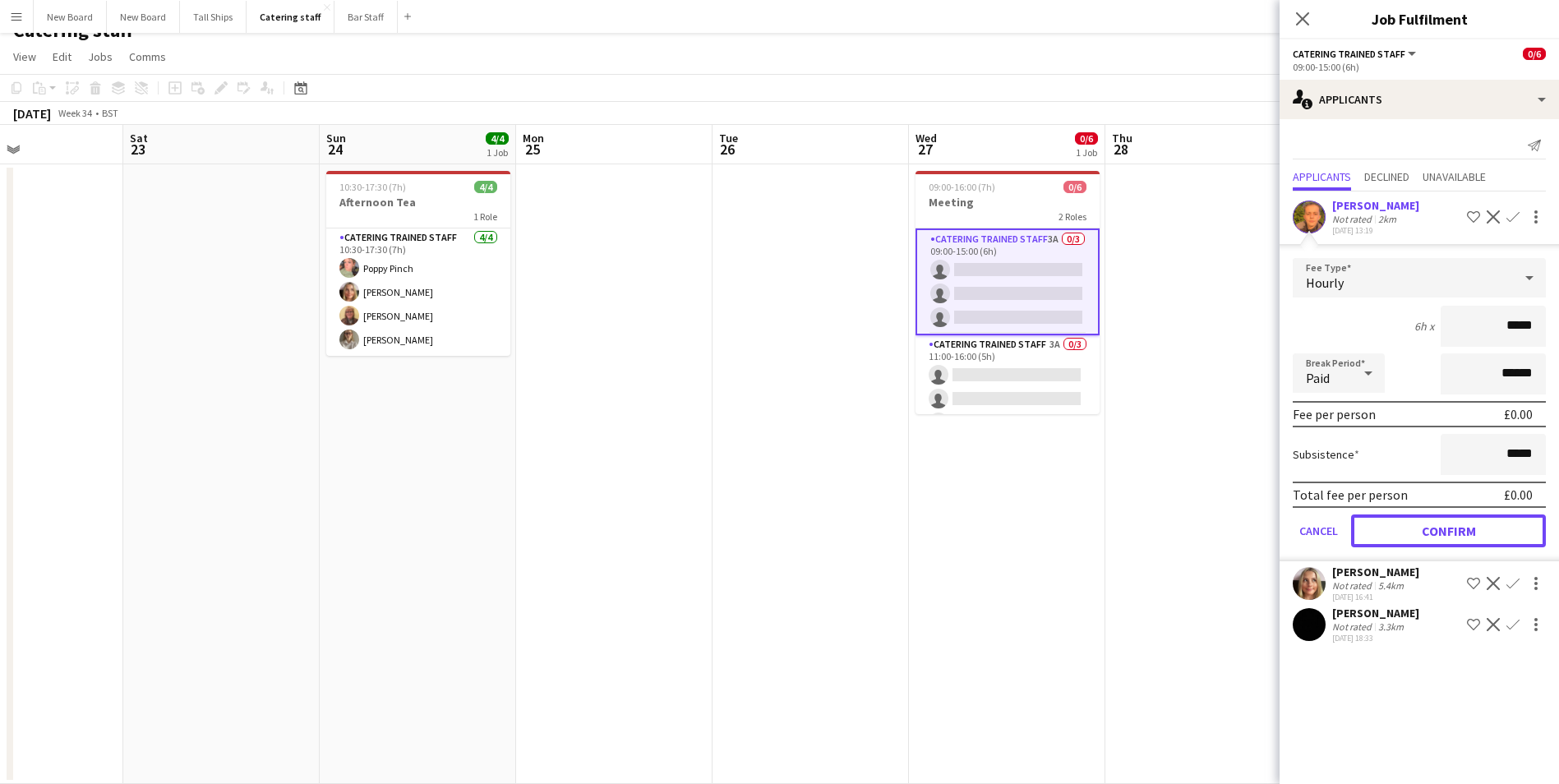
drag, startPoint x: 1449, startPoint y: 534, endPoint x: 1470, endPoint y: 528, distance: 21.8
click at [1451, 534] on button "Confirm" at bounding box center [1449, 531] width 195 height 33
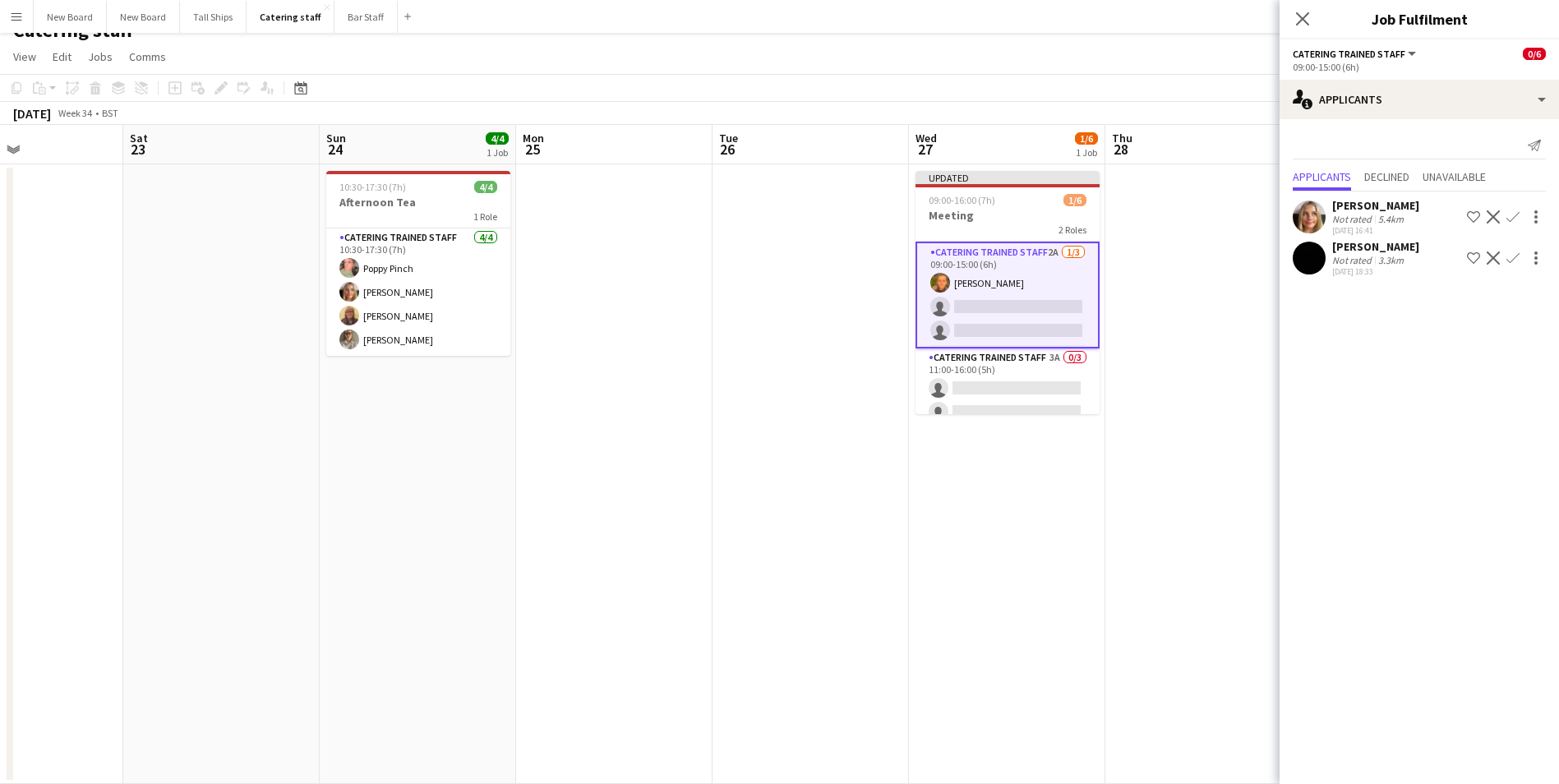
click at [1512, 219] on app-icon "Confirm" at bounding box center [1513, 216] width 13 height 13
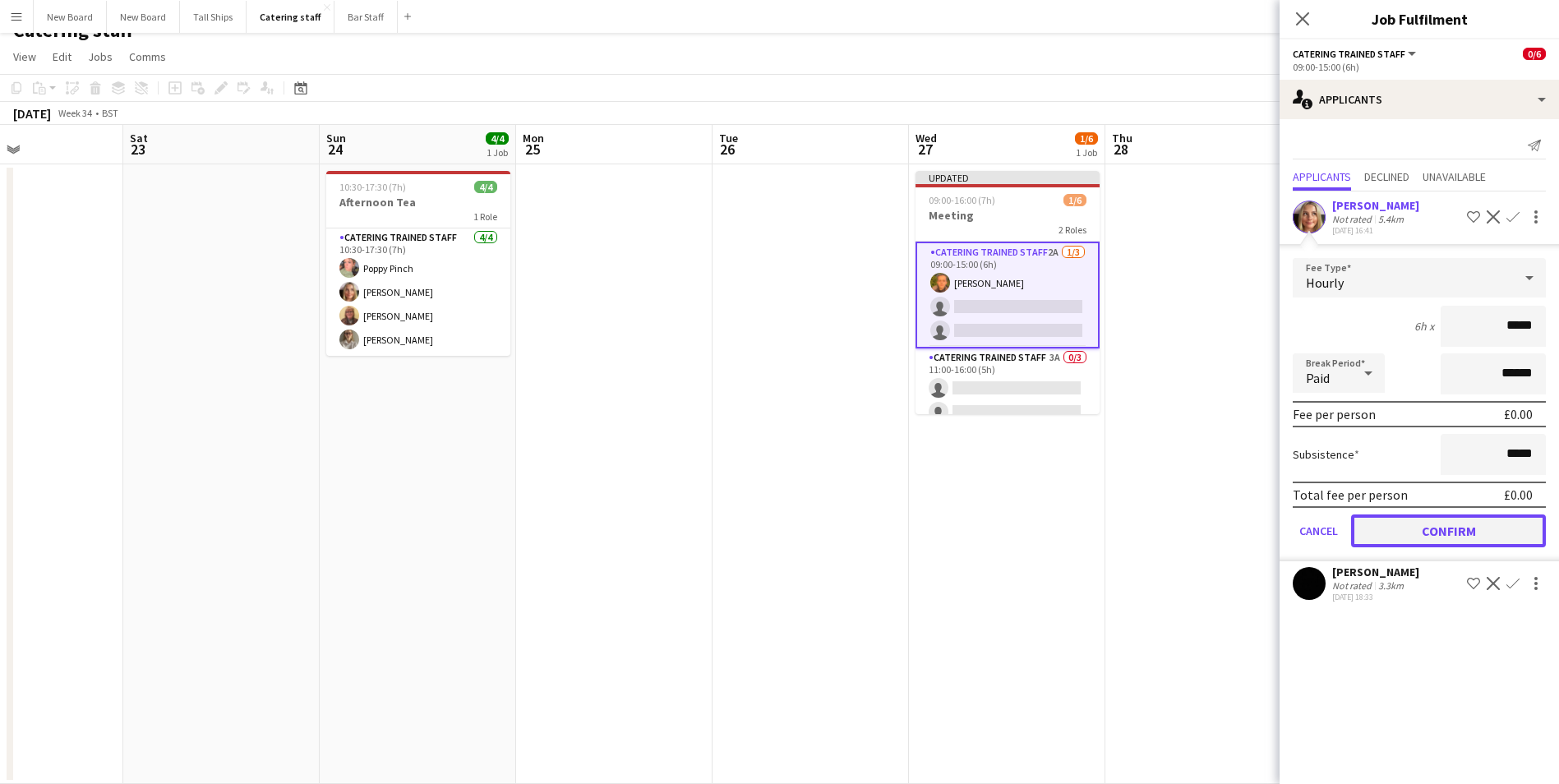
drag, startPoint x: 1450, startPoint y: 530, endPoint x: 1457, endPoint y: 522, distance: 10.6
click at [1450, 528] on button "Confirm" at bounding box center [1449, 531] width 195 height 33
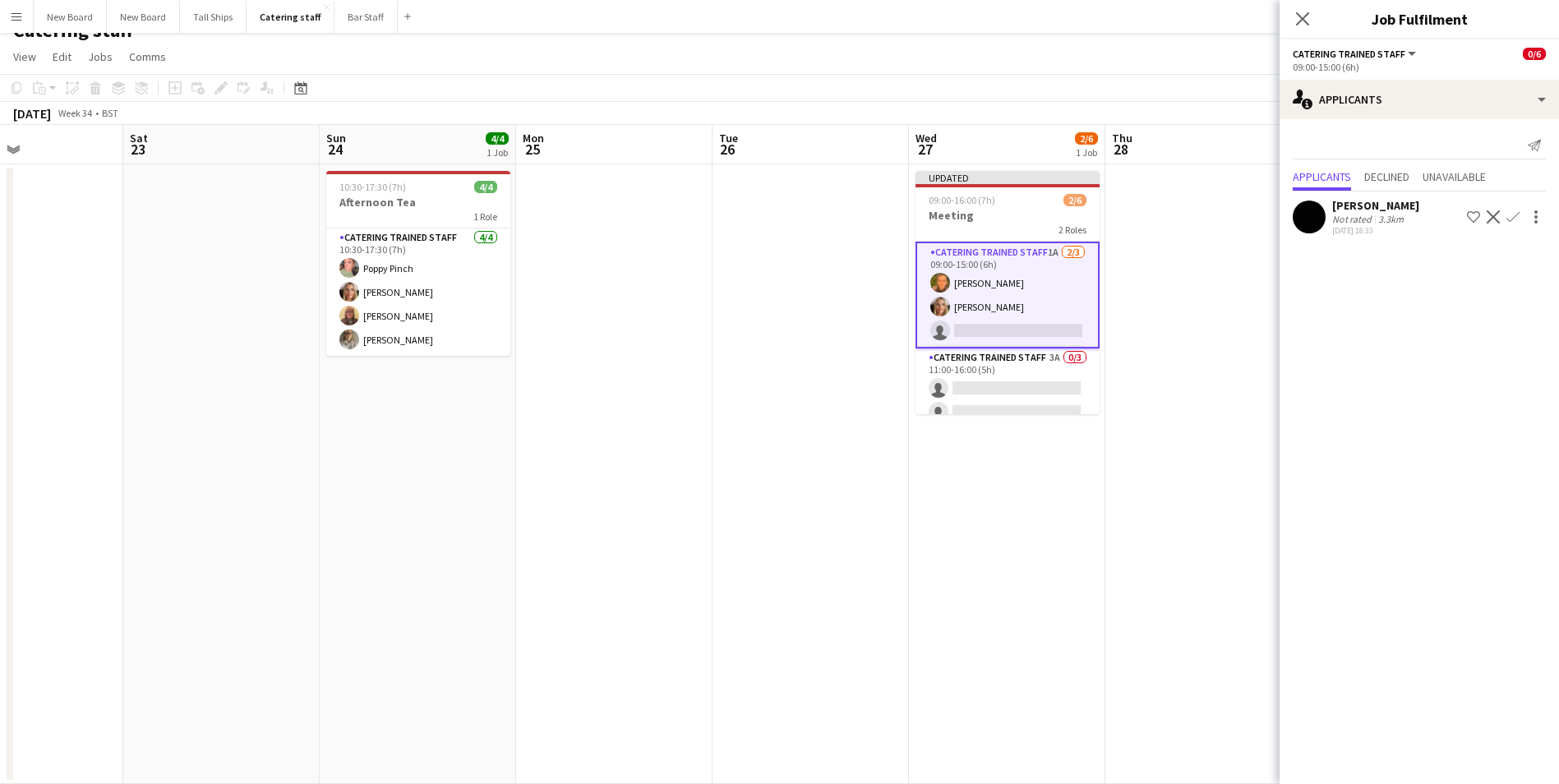
click at [1511, 213] on app-icon "Confirm" at bounding box center [1513, 216] width 13 height 13
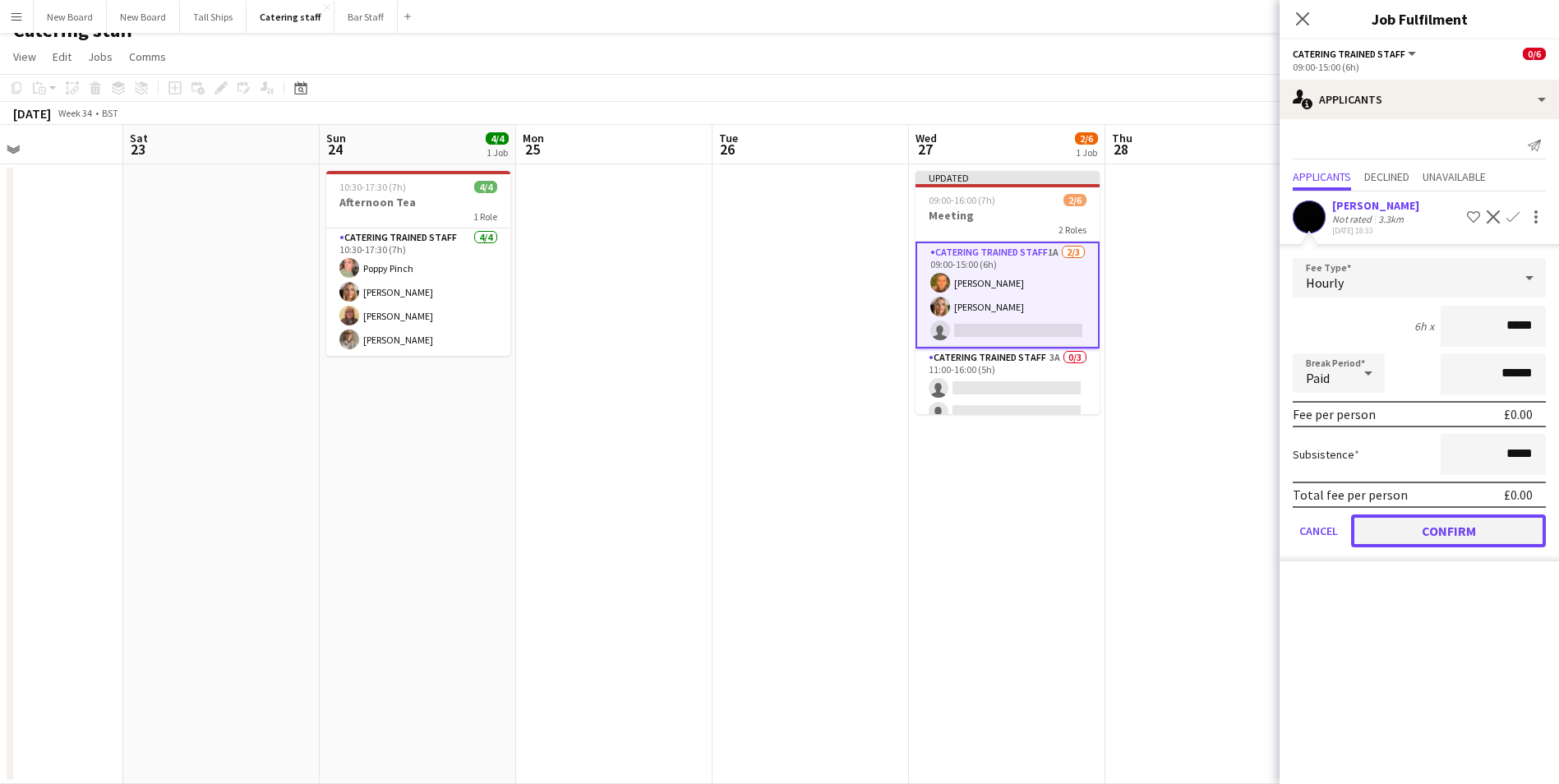
click at [1428, 516] on button "Confirm" at bounding box center [1449, 531] width 195 height 33
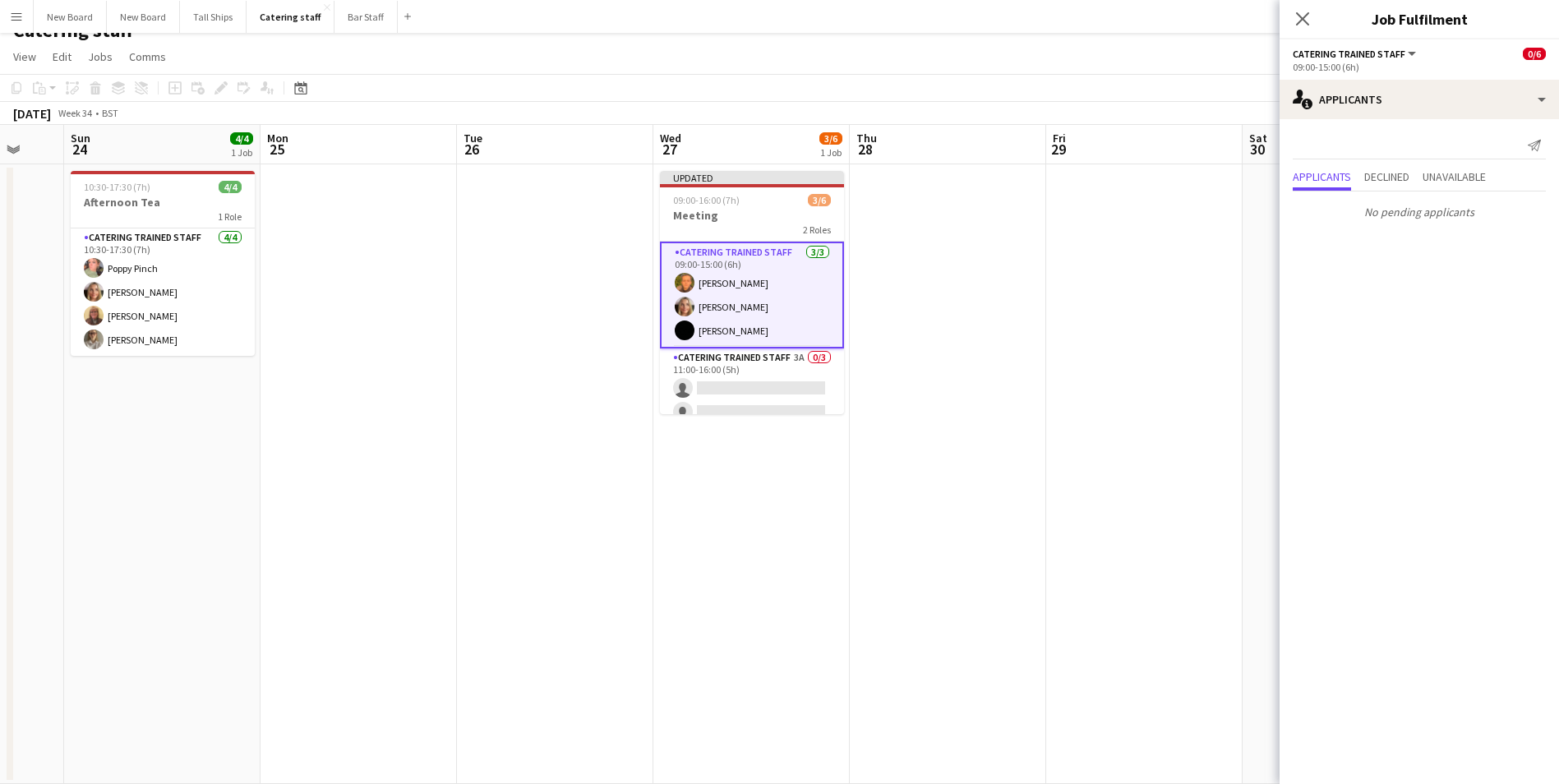
drag, startPoint x: 1208, startPoint y: 439, endPoint x: 756, endPoint y: 463, distance: 452.6
click at [756, 463] on app-calendar-viewport "Wed 20 Thu 21 Fri 22 Sat 23 Sun 24 4/4 1 Job Mon 25 Tue 26 Wed 27 3/6 1 Job Thu…" at bounding box center [779, 454] width 1559 height 659
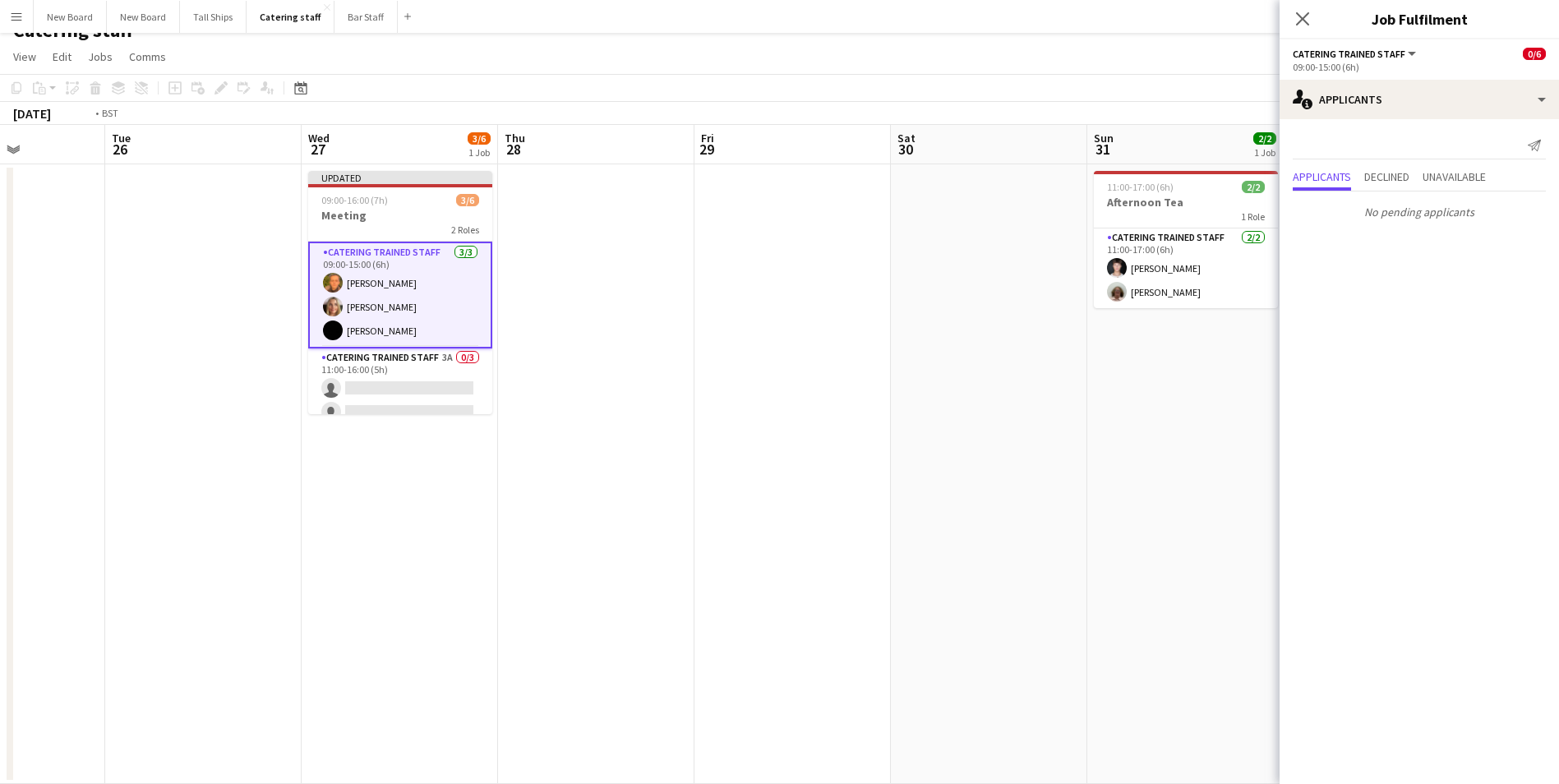
drag, startPoint x: 1098, startPoint y: 401, endPoint x: 872, endPoint y: 435, distance: 228.5
click at [776, 460] on app-calendar-viewport "Fri 22 Sat 23 Sun 24 4/4 1 Job Mon 25 Tue 26 Wed 27 3/6 1 Job Thu 28 Fri 29 Sat…" at bounding box center [779, 454] width 1559 height 659
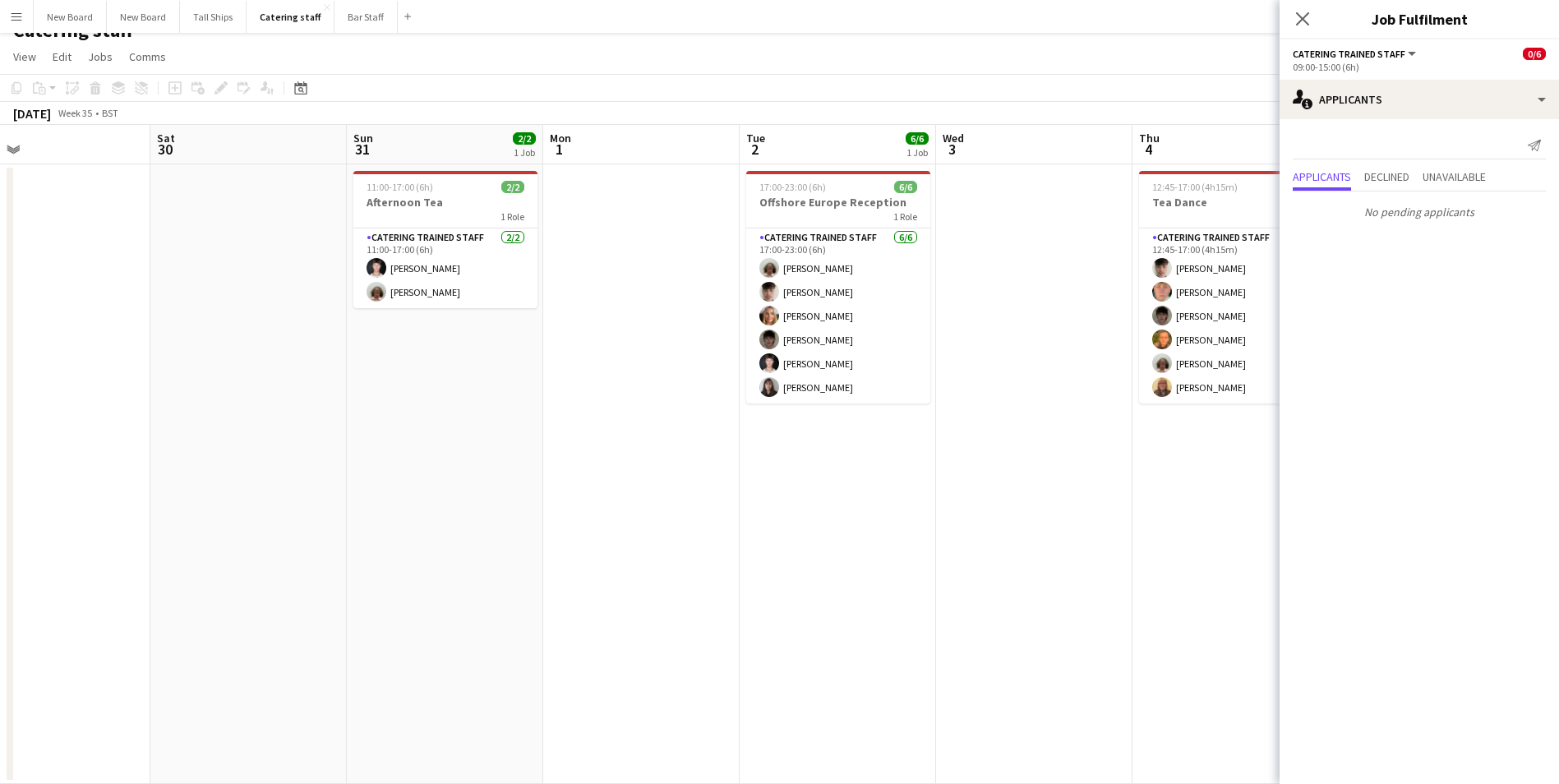
drag, startPoint x: 660, startPoint y: 459, endPoint x: 747, endPoint y: 463, distance: 87.1
click at [649, 460] on app-calendar-viewport "Tue 26 Wed 27 3/6 1 Job Thu 28 Fri 29 Sat 30 Sun 31 2/2 1 Job Mon 1 Tue 2 6/6 1…" at bounding box center [779, 454] width 1559 height 659
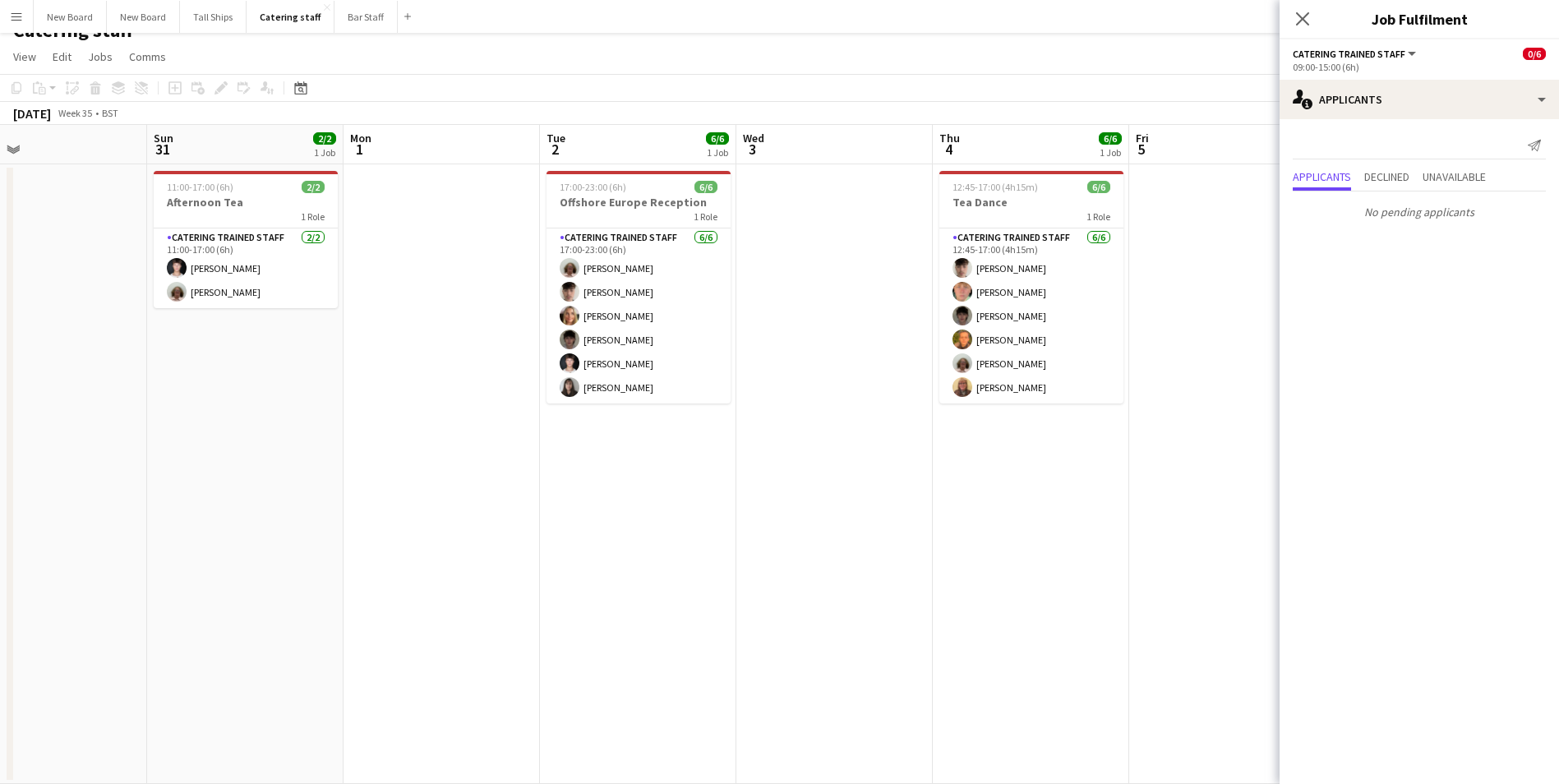
drag, startPoint x: 1101, startPoint y: 441, endPoint x: 732, endPoint y: 519, distance: 377.2
click at [732, 519] on app-calendar-viewport "Wed 27 3/6 1 Job Thu 28 Fri 29 Sat 30 Sun 31 2/2 1 Job Mon 1 Tue 2 6/6 1 Job We…" at bounding box center [779, 454] width 1559 height 659
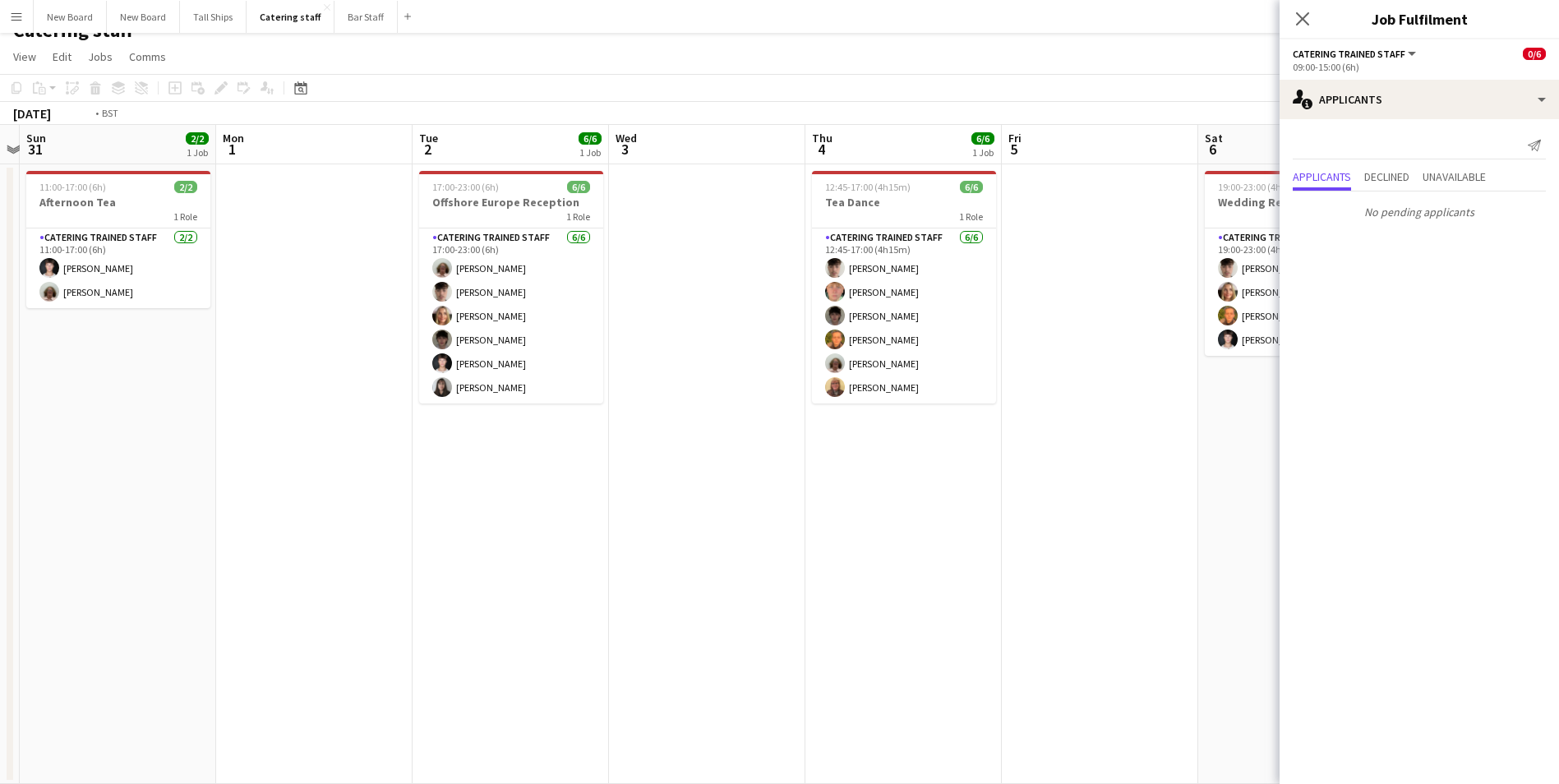
drag, startPoint x: 1106, startPoint y: 530, endPoint x: 694, endPoint y: 534, distance: 412.0
click at [677, 542] on app-calendar-viewport "Thu 28 Fri 29 Sat 30 Sun 31 2/2 1 Job Mon 1 Tue 2 6/6 1 Job Wed 3 Thu 4 6/6 1 J…" at bounding box center [779, 454] width 1559 height 659
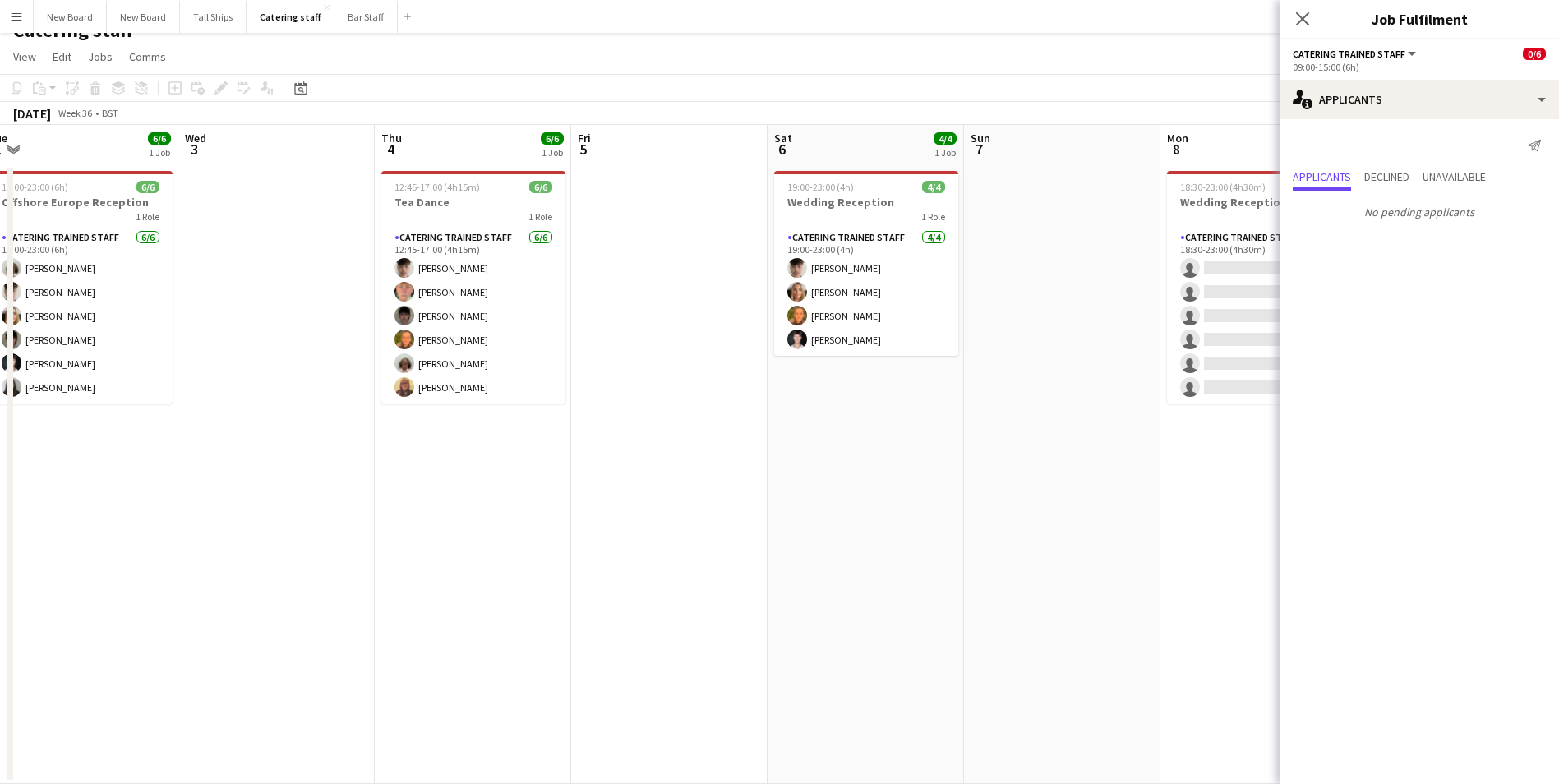
drag, startPoint x: 1049, startPoint y: 517, endPoint x: 848, endPoint y: 513, distance: 201.0
click at [848, 513] on app-calendar-viewport "Sat 30 Sun 31 2/2 1 Job Mon 1 Tue 2 6/6 1 Job Wed 3 Thu 4 6/6 1 Job Fri 5 Sat 6…" at bounding box center [779, 454] width 1559 height 659
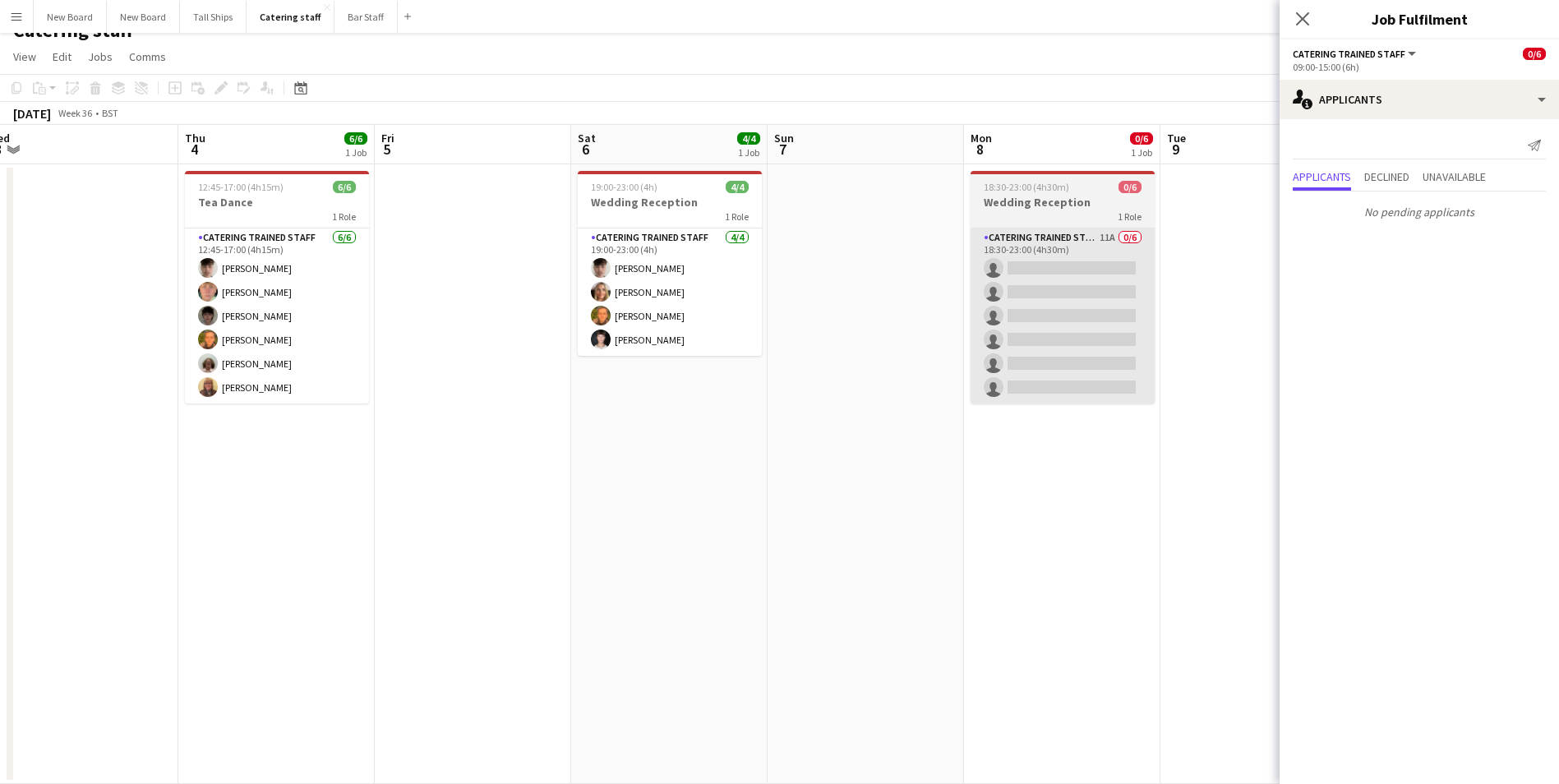
scroll to position [0, 637]
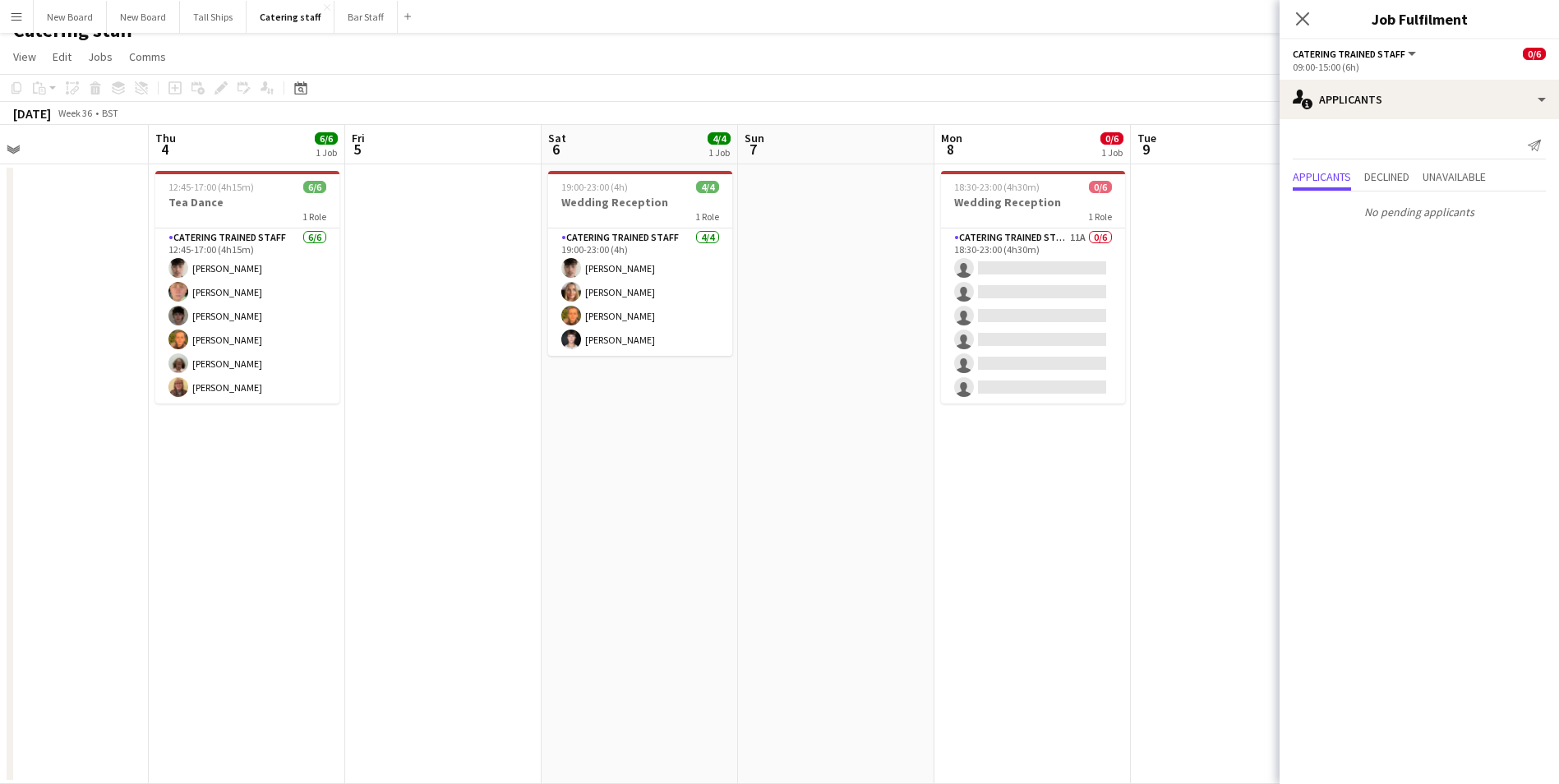
click at [1305, 20] on icon "Close pop-in" at bounding box center [1302, 18] width 13 height 13
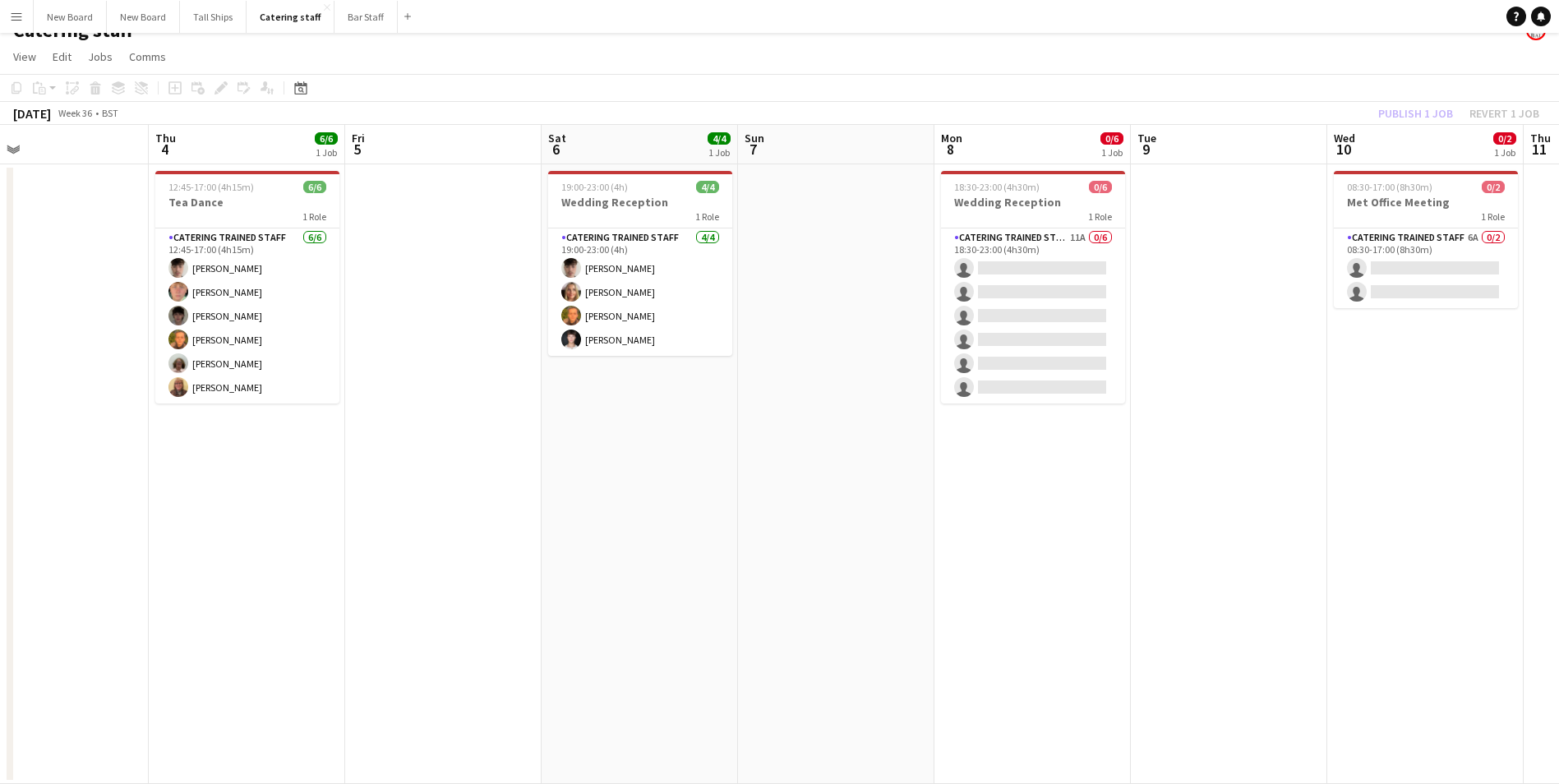
click at [1427, 108] on div "Publish 1 job Revert 1 job" at bounding box center [1458, 113] width 201 height 22
click at [1426, 110] on button "Publish 1 job" at bounding box center [1415, 113] width 88 height 22
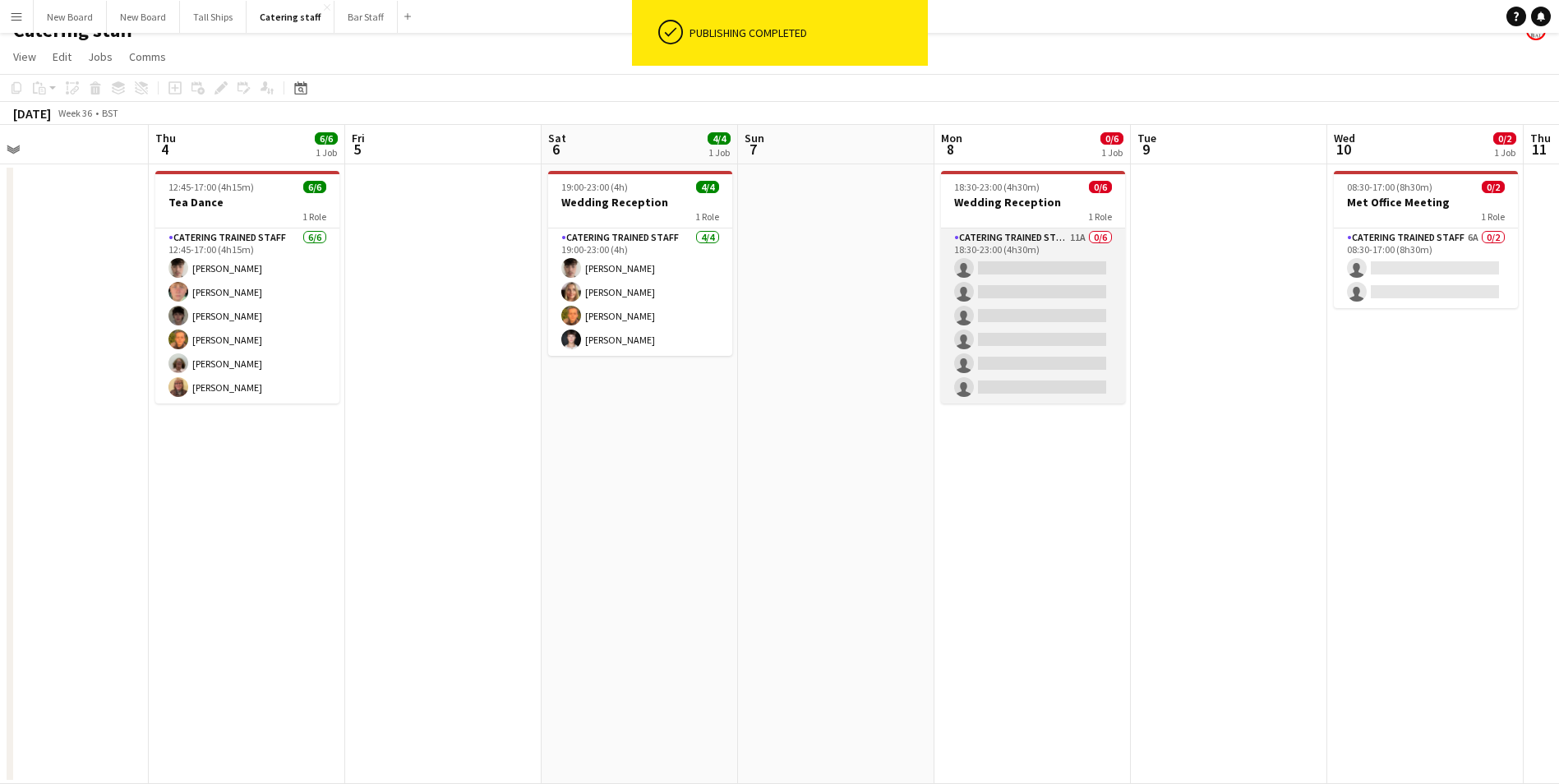
click at [1034, 266] on app-card-role "Catering trained staff 11A 0/6 18:30-23:00 (4h30m) single-neutral-actions singl…" at bounding box center [1033, 315] width 184 height 175
